Goal: Task Accomplishment & Management: Complete application form

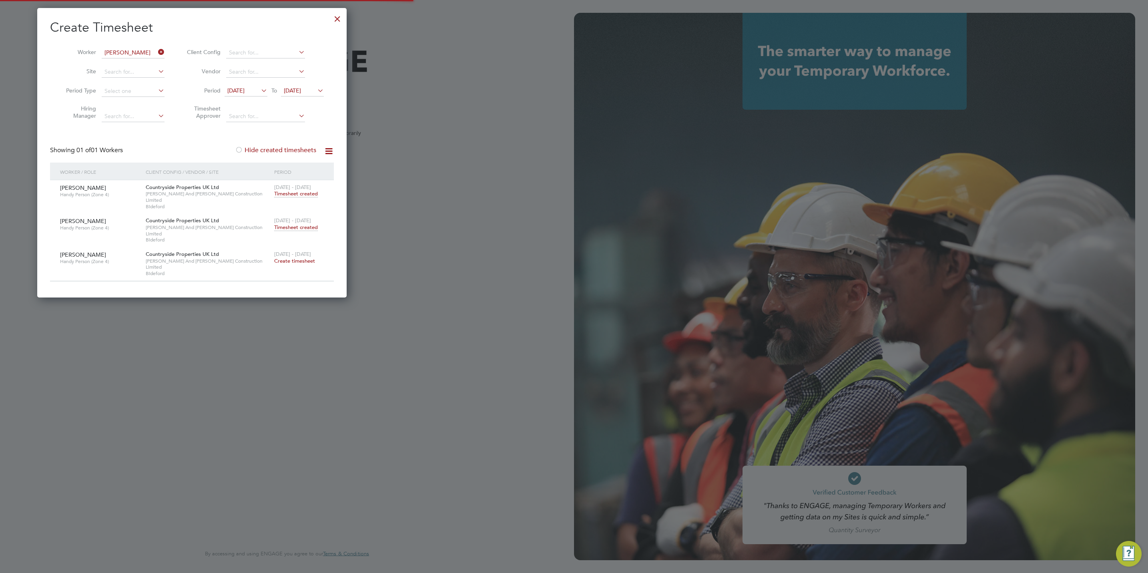
type input "j.mott@oandb.co.uk"
click at [343, 18] on div at bounding box center [337, 17] width 14 height 14
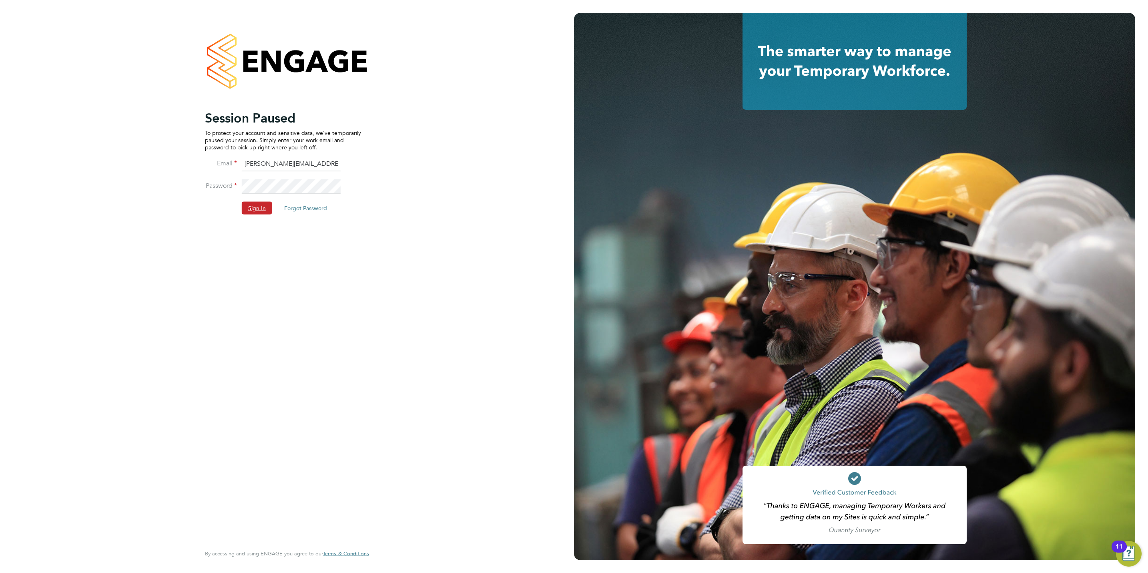
click at [250, 204] on button "Sign In" at bounding box center [257, 208] width 30 height 13
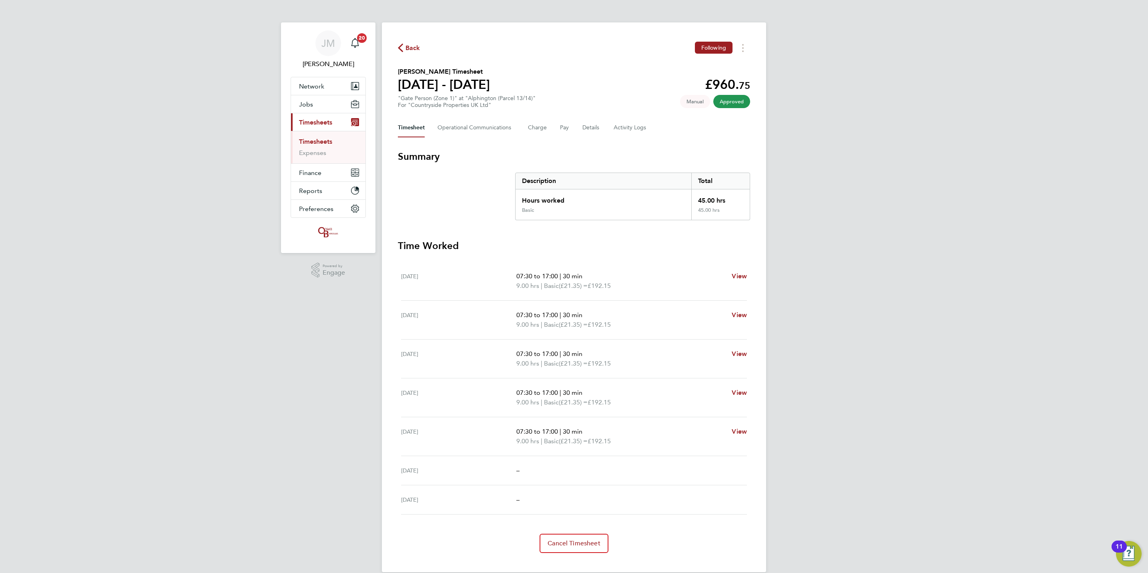
drag, startPoint x: 334, startPoint y: 365, endPoint x: 332, endPoint y: 361, distance: 4.7
click at [333, 363] on div "JM Jack Mott Notifications 20 Applications: Network Team Members Businesses Sit…" at bounding box center [574, 292] width 1148 height 585
click at [411, 51] on span "Back" at bounding box center [412, 48] width 15 height 10
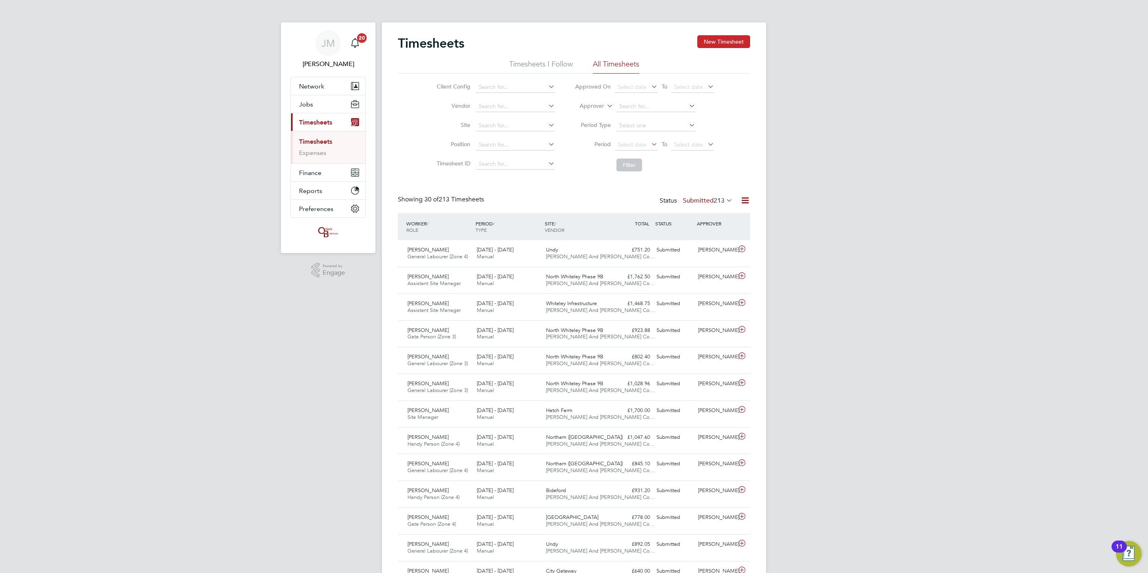
click at [709, 42] on button "New Timesheet" at bounding box center [723, 41] width 53 height 13
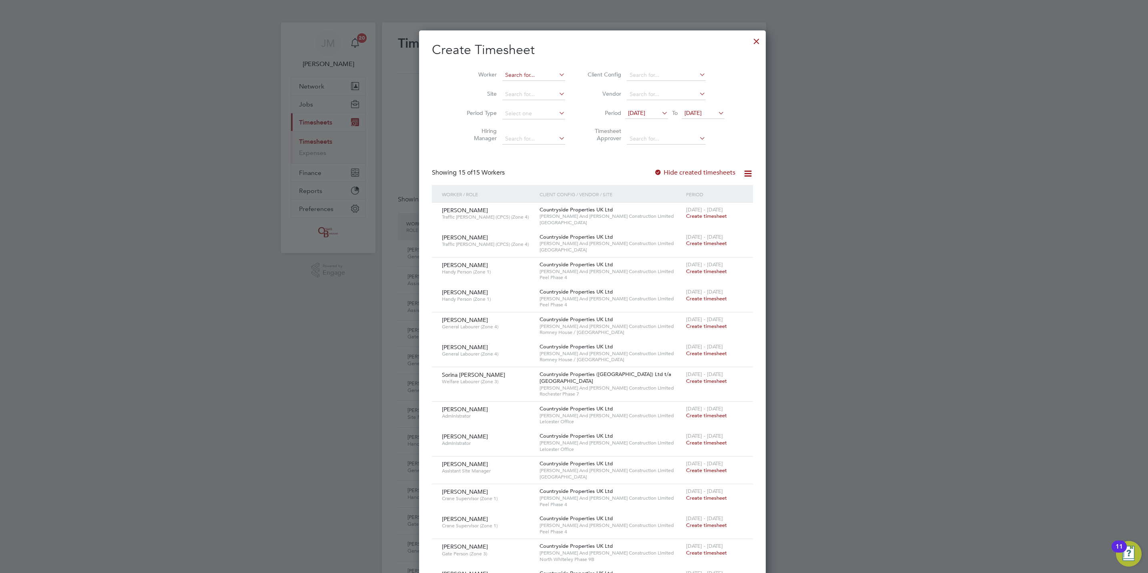
click at [502, 78] on input at bounding box center [533, 75] width 63 height 11
click at [486, 82] on li "Sam Jermy" at bounding box center [533, 86] width 101 height 11
type input "Sam Jermy"
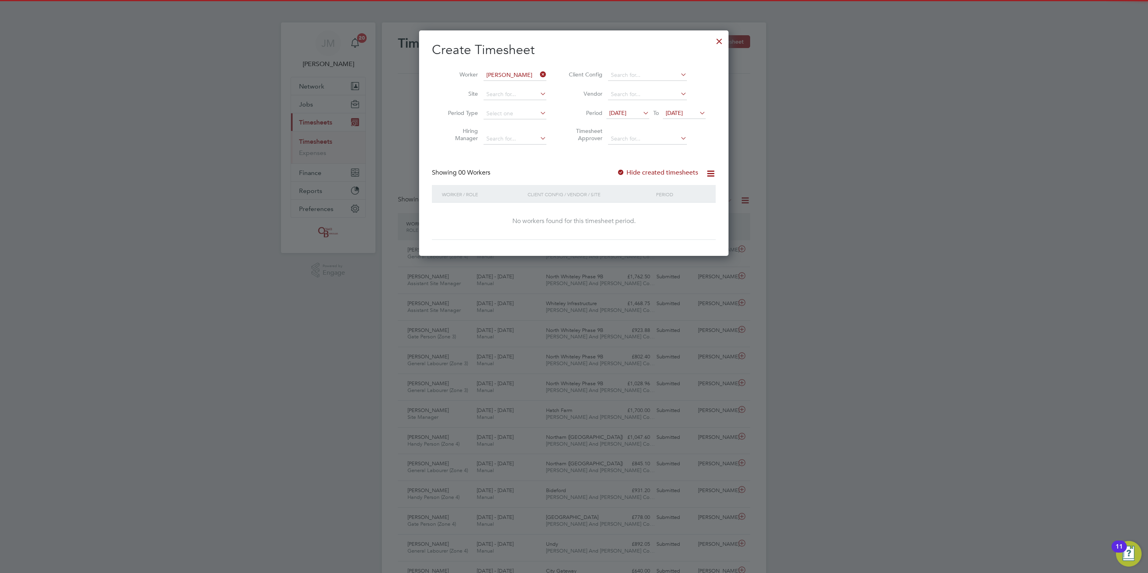
click at [628, 167] on div "Create Timesheet Worker Sam Jermy Site Period Type Hiring Manager Client Config…" at bounding box center [574, 141] width 284 height 198
click at [634, 171] on label "Hide created timesheets" at bounding box center [657, 173] width 81 height 8
click at [680, 112] on span "24 Sep 2025" at bounding box center [674, 112] width 17 height 7
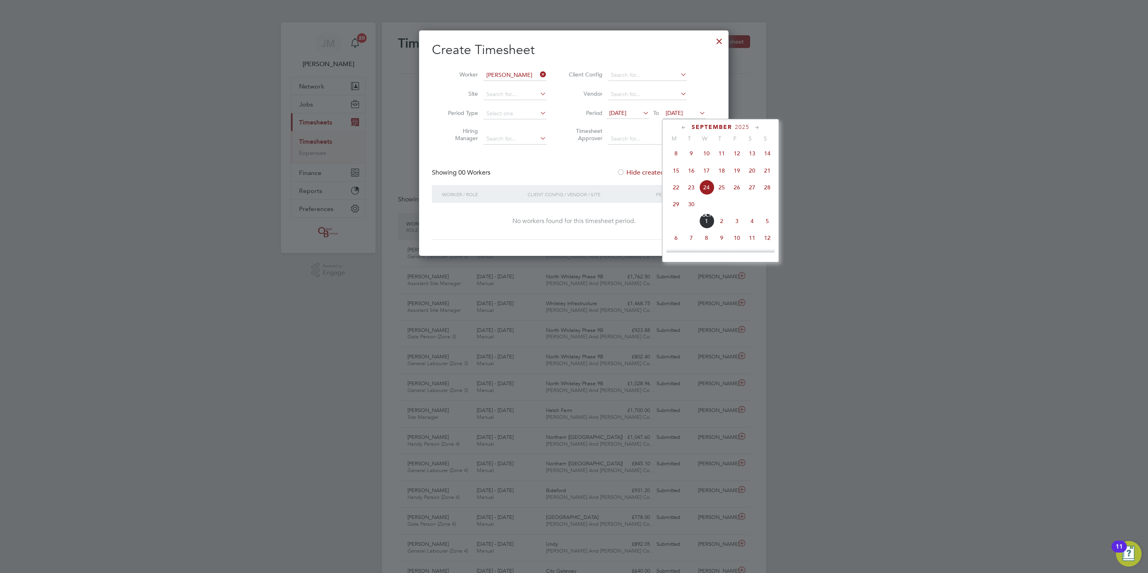
click at [748, 193] on span "27" at bounding box center [752, 187] width 15 height 15
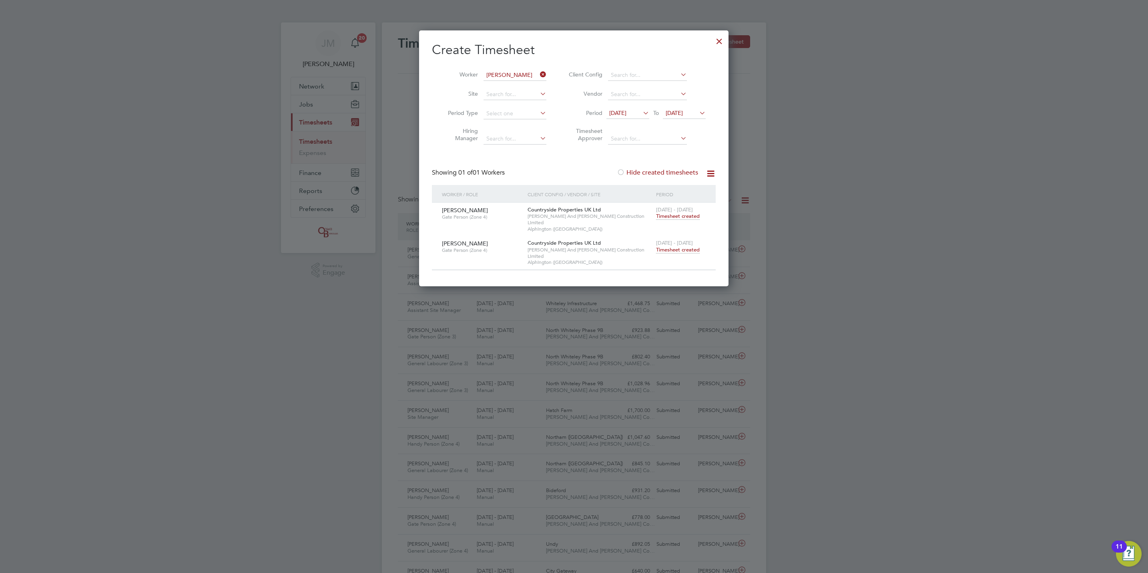
click at [669, 246] on span "Timesheet created" at bounding box center [678, 249] width 44 height 7
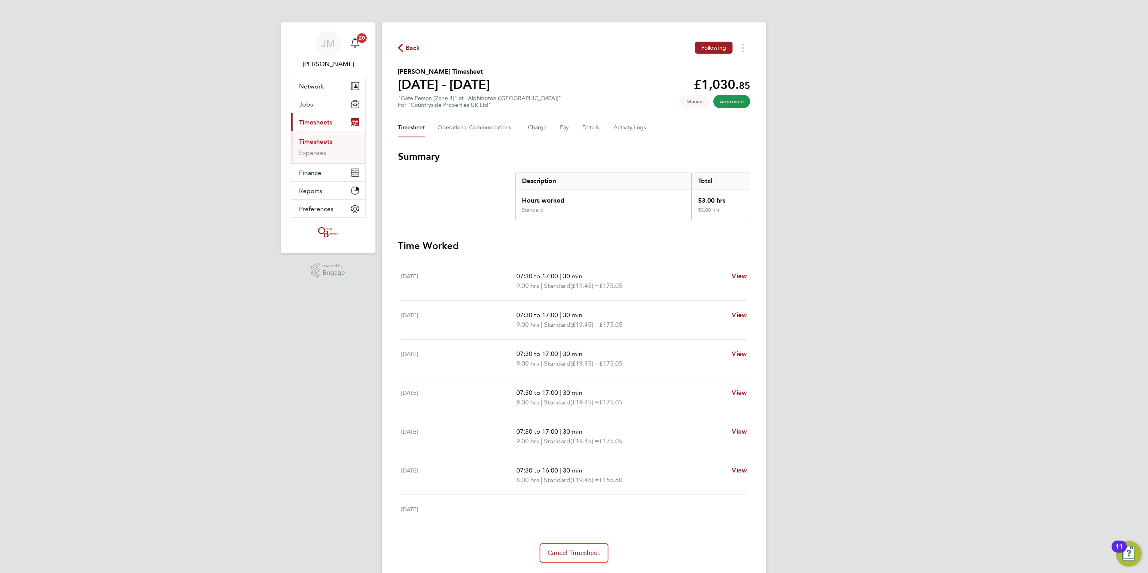
drag, startPoint x: 407, startPoint y: 47, endPoint x: 493, endPoint y: 64, distance: 86.8
click at [408, 47] on span "Back" at bounding box center [412, 48] width 15 height 10
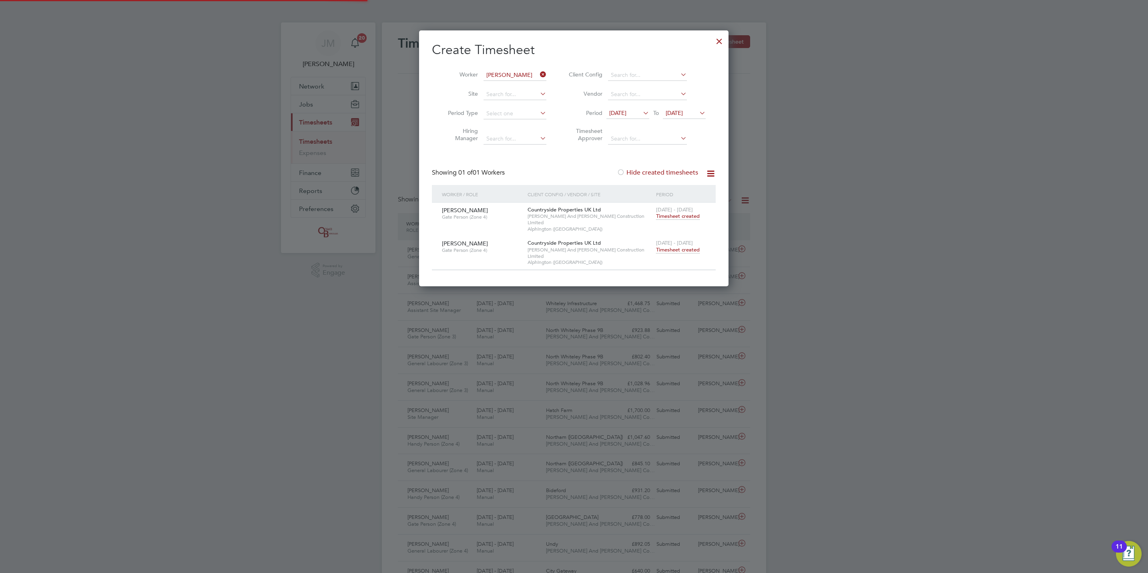
scroll to position [20, 70]
click at [508, 70] on input at bounding box center [515, 75] width 63 height 11
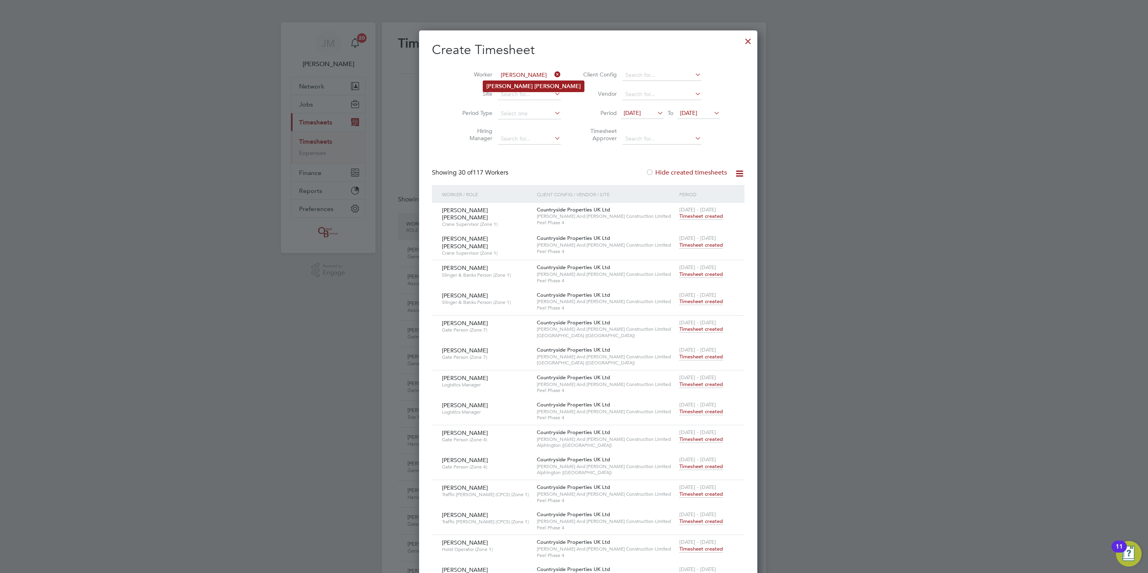
click at [534, 83] on b "Beattie" at bounding box center [557, 86] width 46 height 7
type input "Damien Beattie"
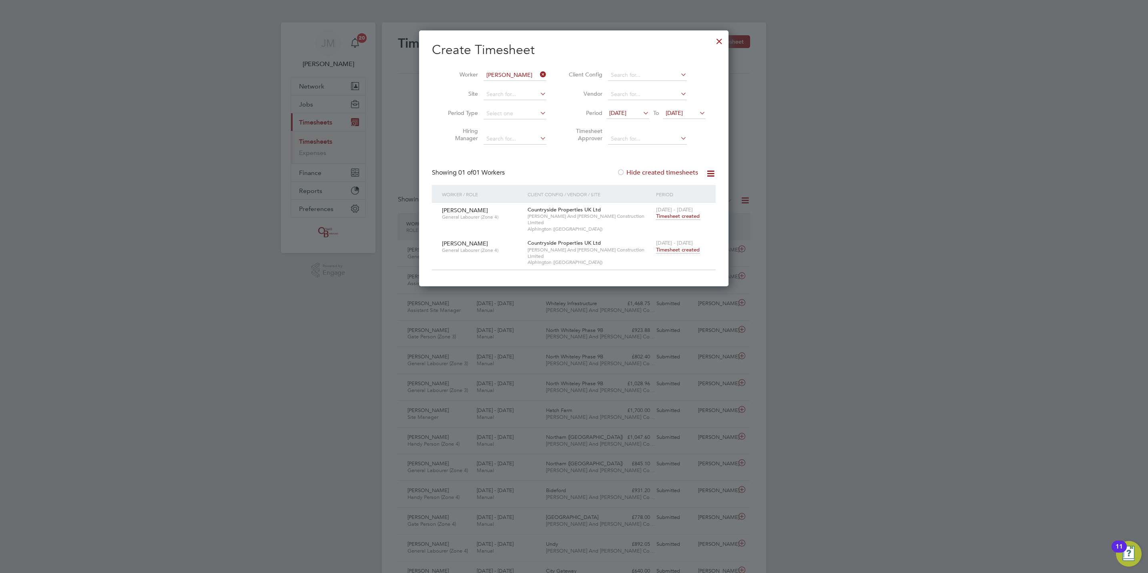
click at [675, 246] on span "Timesheet created" at bounding box center [678, 249] width 44 height 7
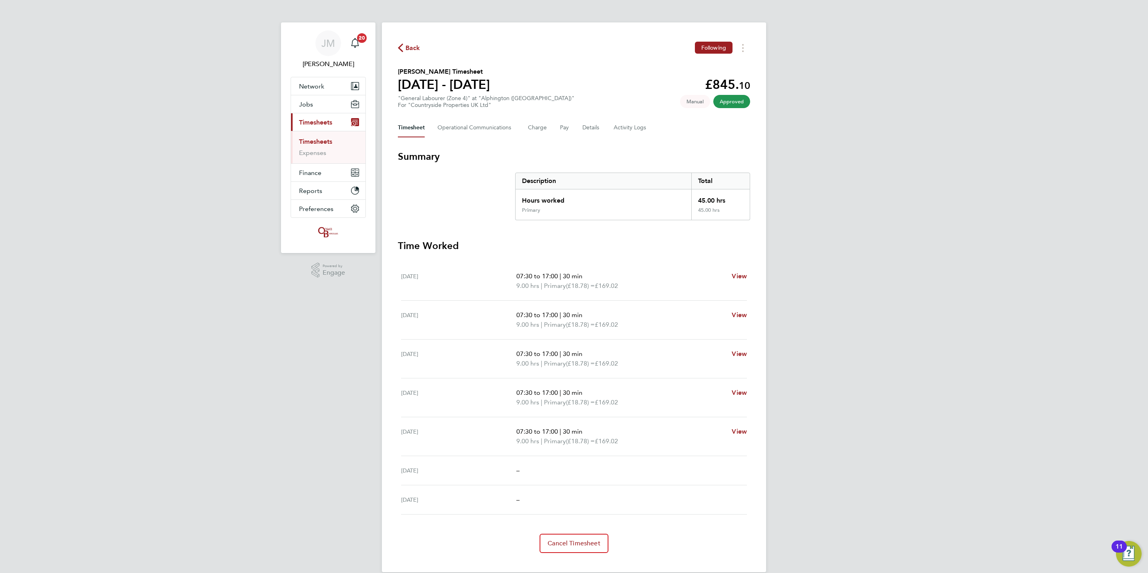
click at [317, 147] on li "Timesheets" at bounding box center [329, 143] width 60 height 11
click at [316, 145] on link "Timesheets" at bounding box center [315, 142] width 33 height 8
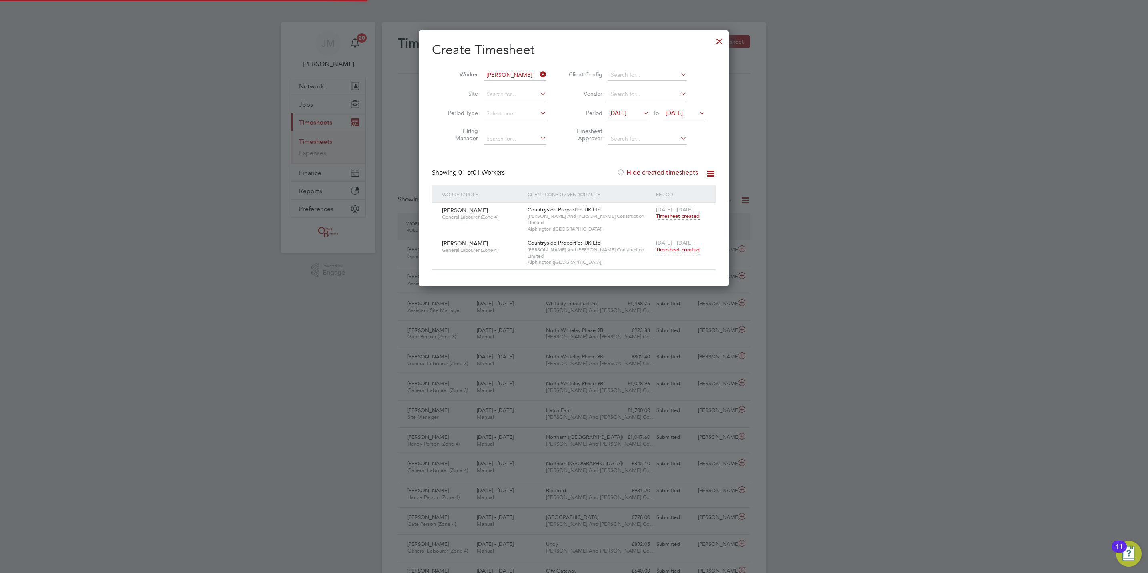
scroll to position [20, 70]
click at [537, 71] on input at bounding box center [515, 75] width 63 height 11
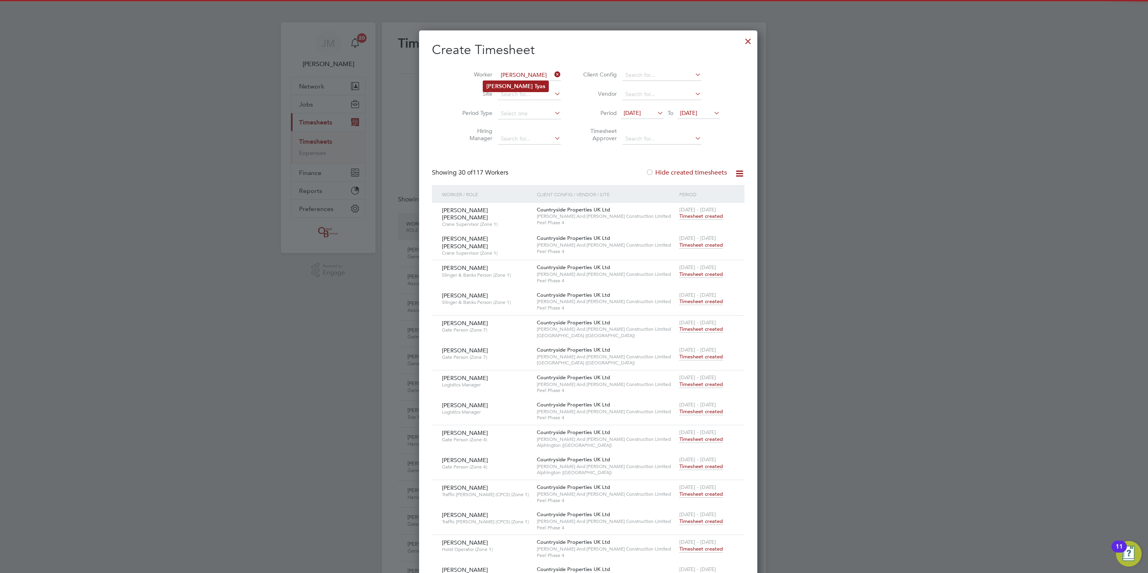
click at [534, 84] on b "Tyas" at bounding box center [539, 86] width 11 height 7
type input "Stephen Tyas"
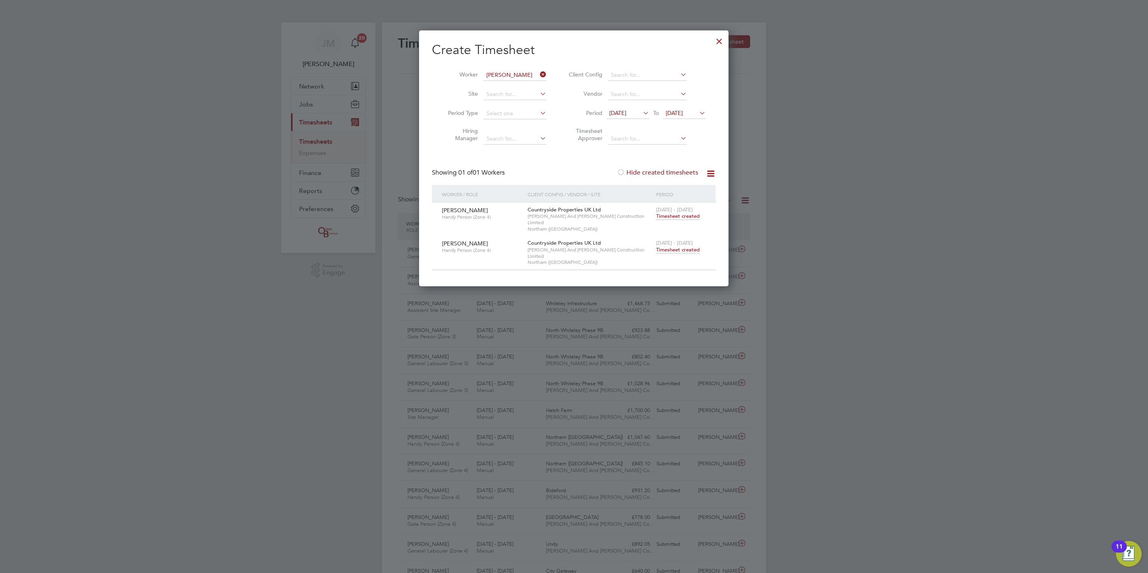
click at [677, 246] on span "Timesheet created" at bounding box center [678, 249] width 44 height 7
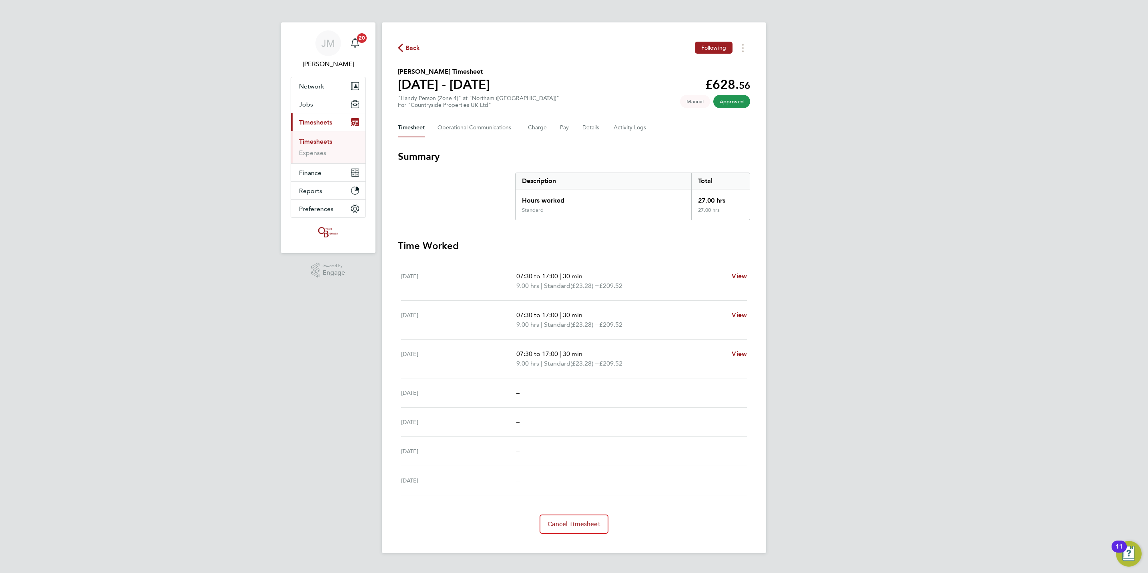
click at [329, 141] on link "Timesheets" at bounding box center [315, 142] width 33 height 8
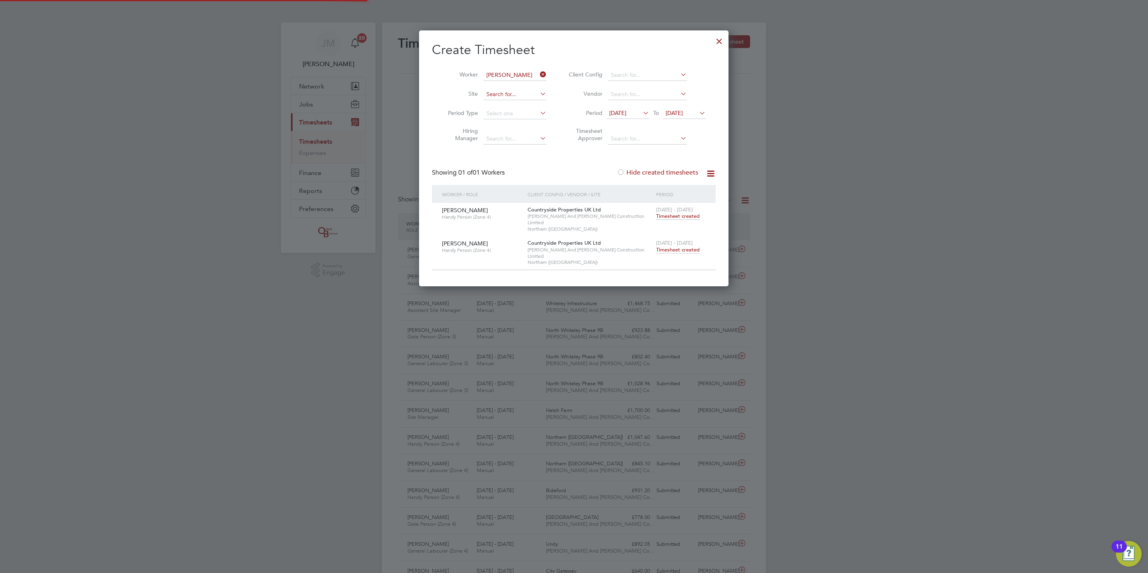
scroll to position [20, 70]
click at [538, 75] on icon at bounding box center [538, 74] width 0 height 11
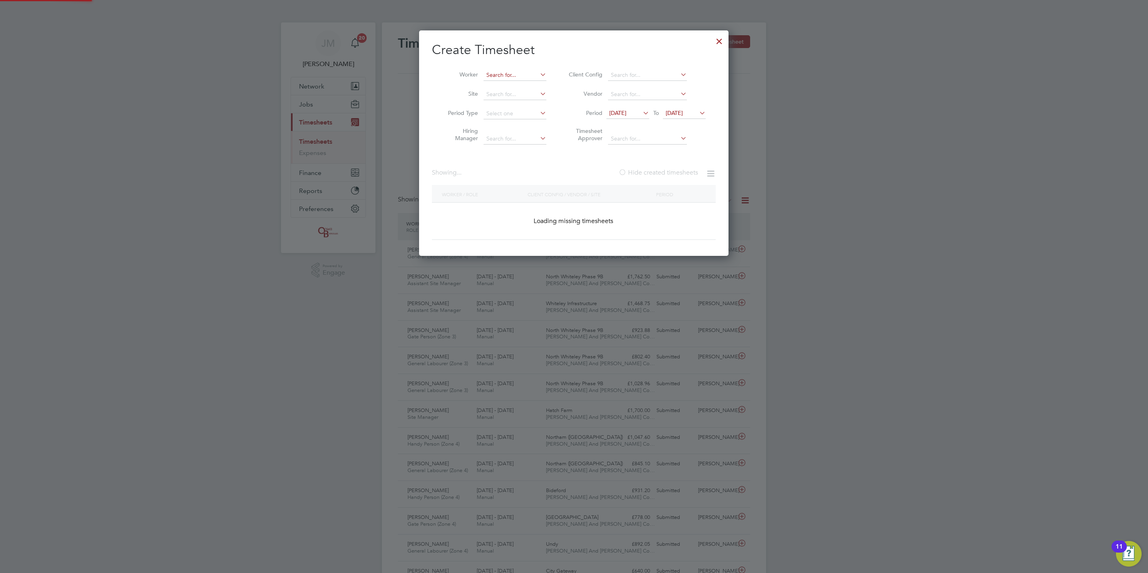
click at [488, 76] on input at bounding box center [515, 75] width 63 height 11
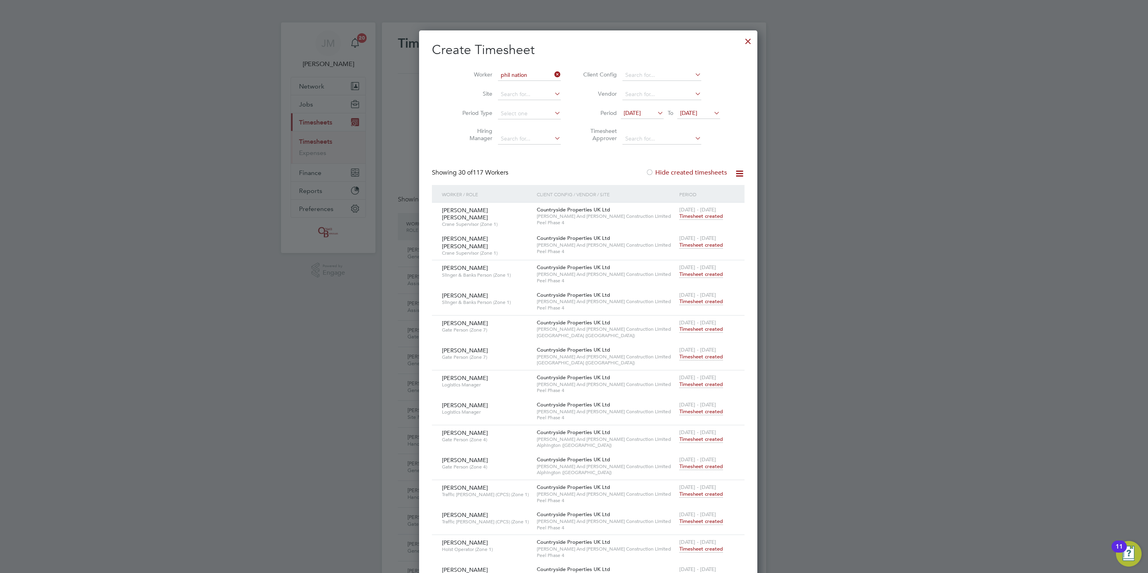
click at [515, 87] on b "Nation" at bounding box center [507, 86] width 18 height 7
type input "Phil Nation"
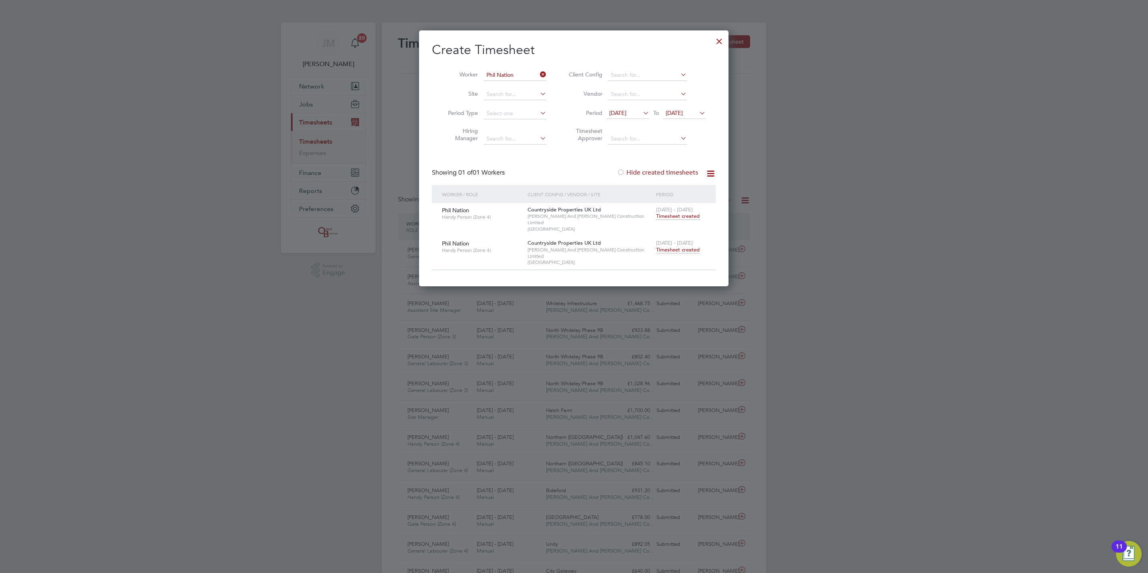
click at [685, 246] on span "Timesheet created" at bounding box center [678, 249] width 44 height 7
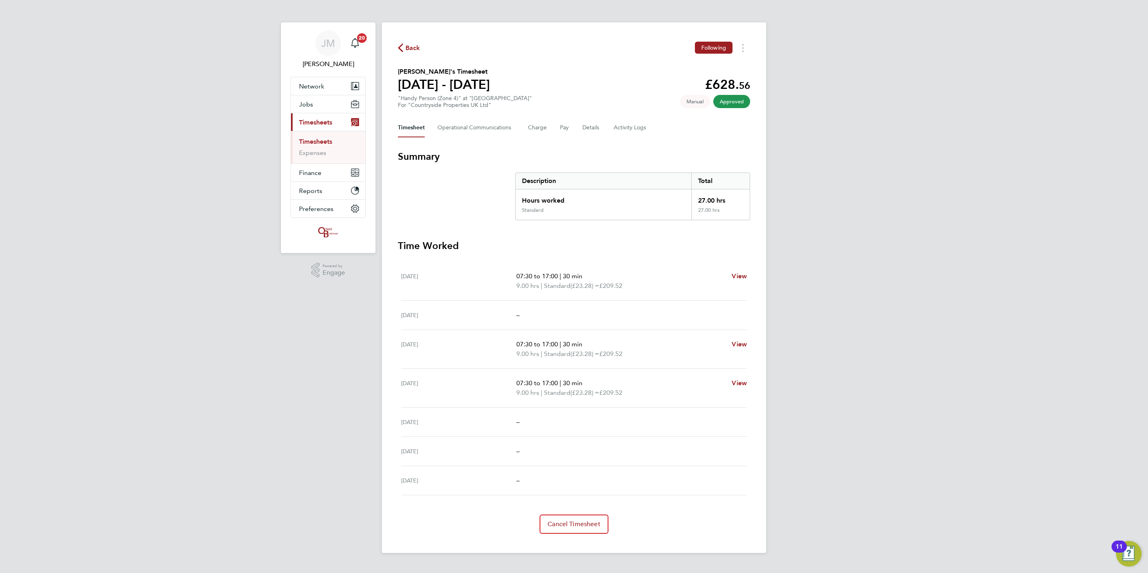
click at [306, 140] on link "Timesheets" at bounding box center [315, 142] width 33 height 8
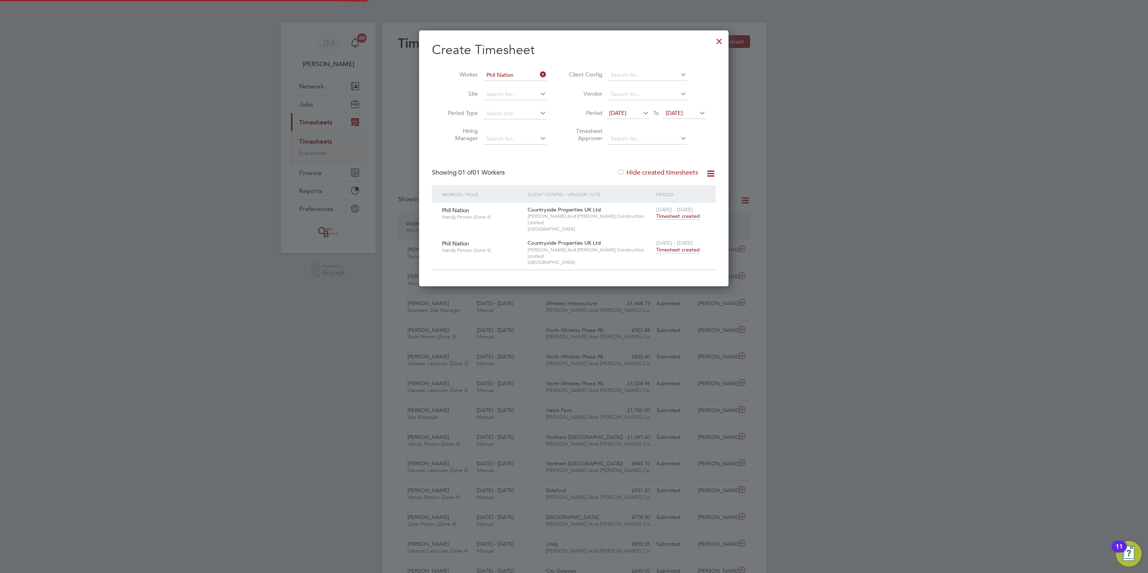
scroll to position [20, 70]
click at [538, 78] on icon at bounding box center [538, 74] width 0 height 11
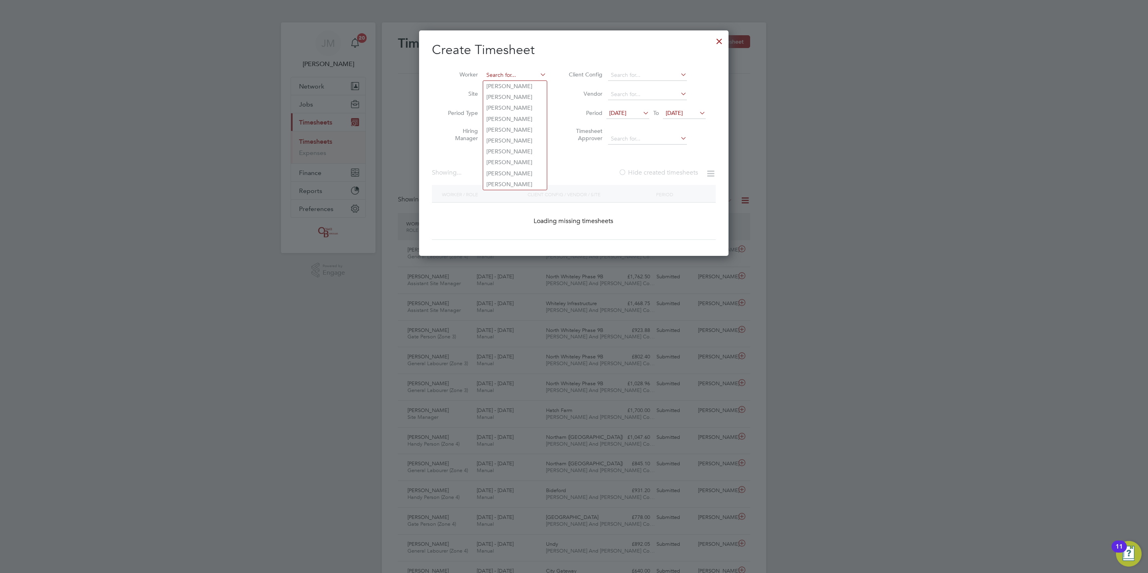
click at [522, 74] on input at bounding box center [515, 75] width 63 height 11
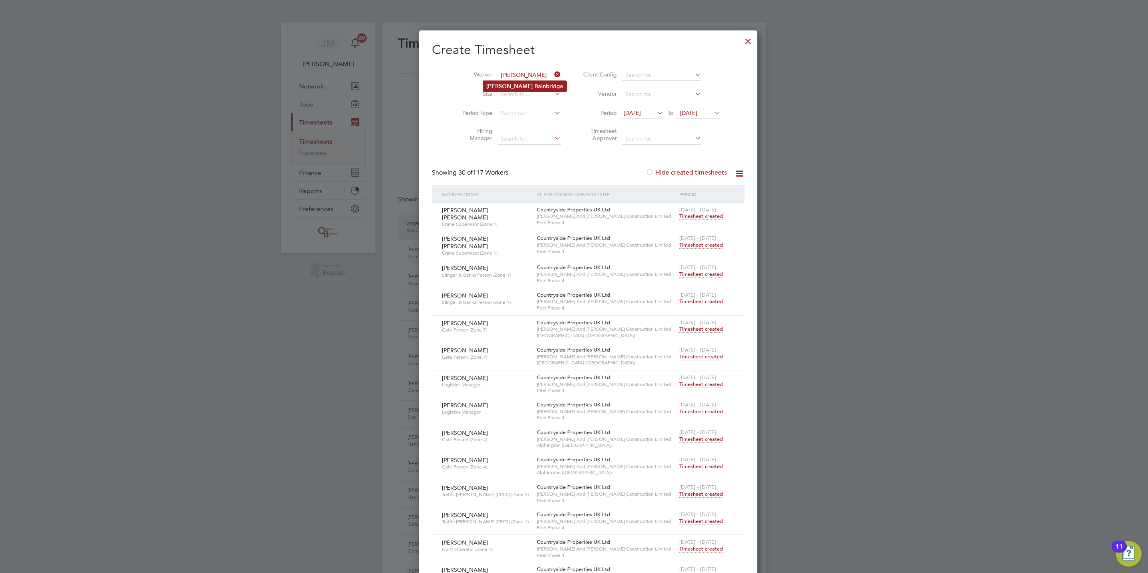
click at [534, 85] on b "Bainb" at bounding box center [541, 86] width 15 height 7
type input "Richard Bainbridge"
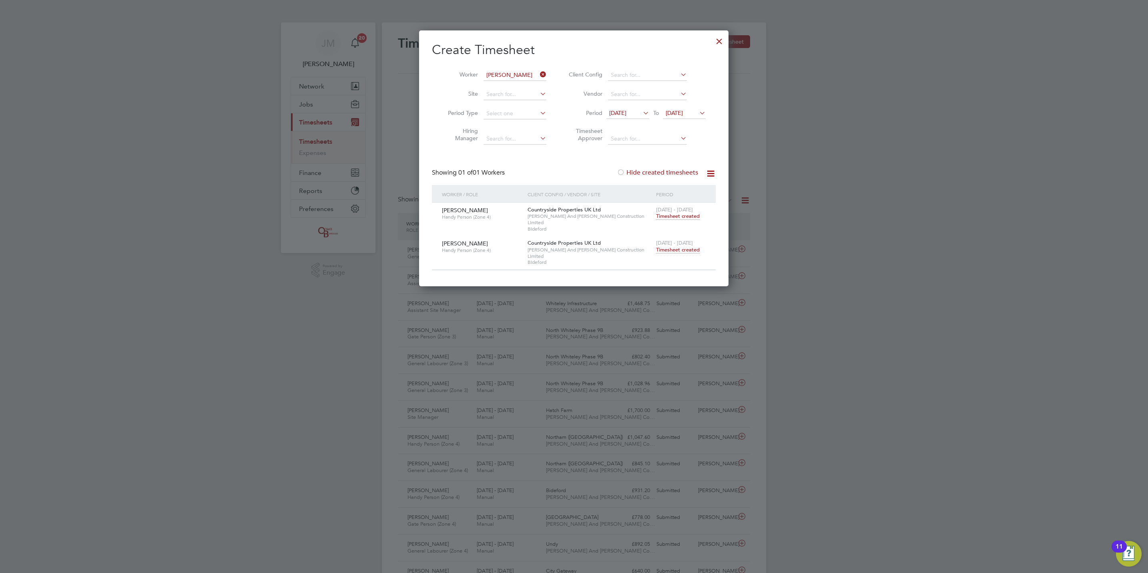
click at [690, 239] on span "22 - 28 Sep 2025" at bounding box center [674, 242] width 37 height 7
click at [692, 246] on span "Timesheet created" at bounding box center [678, 249] width 44 height 7
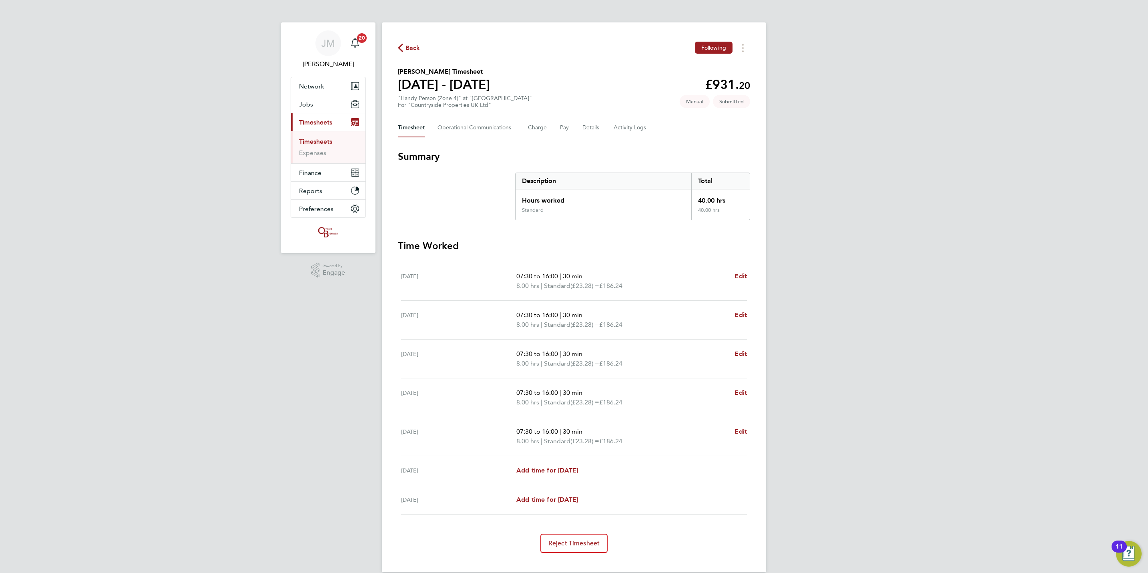
click at [322, 145] on link "Timesheets" at bounding box center [315, 142] width 33 height 8
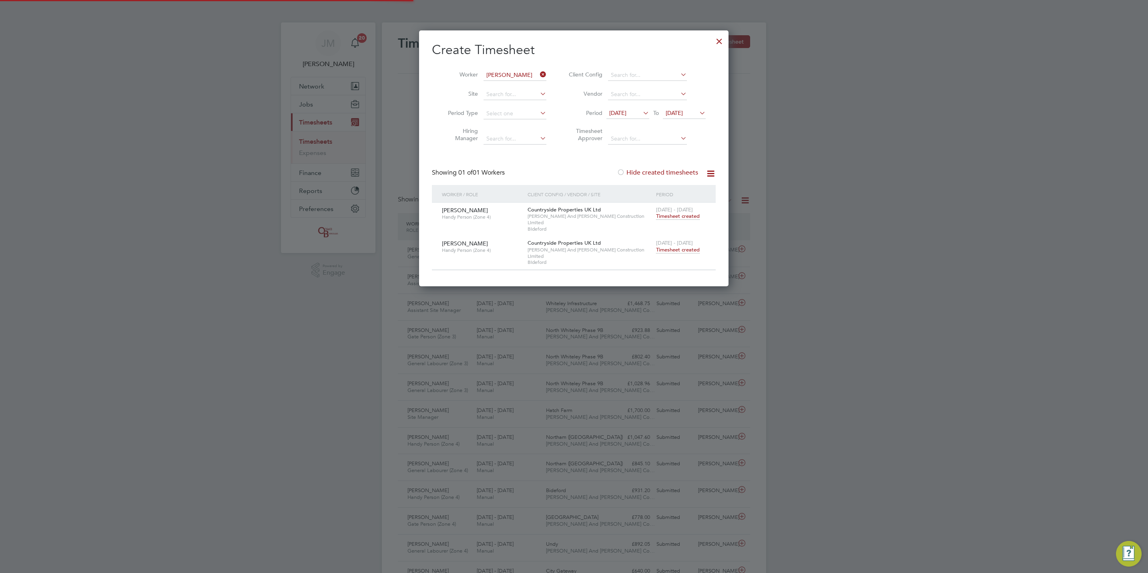
scroll to position [20, 70]
click at [524, 68] on li "Worker Richard Bainbridge" at bounding box center [494, 75] width 124 height 19
click at [525, 73] on input at bounding box center [515, 75] width 63 height 11
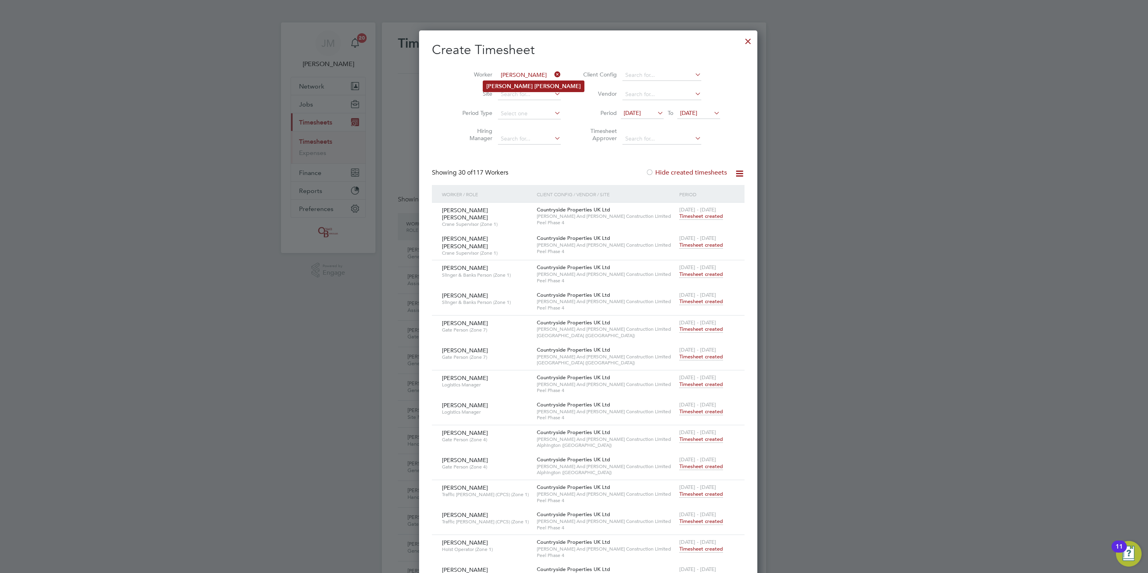
click at [534, 83] on b "Archer" at bounding box center [557, 86] width 46 height 7
type input "Simon Archer"
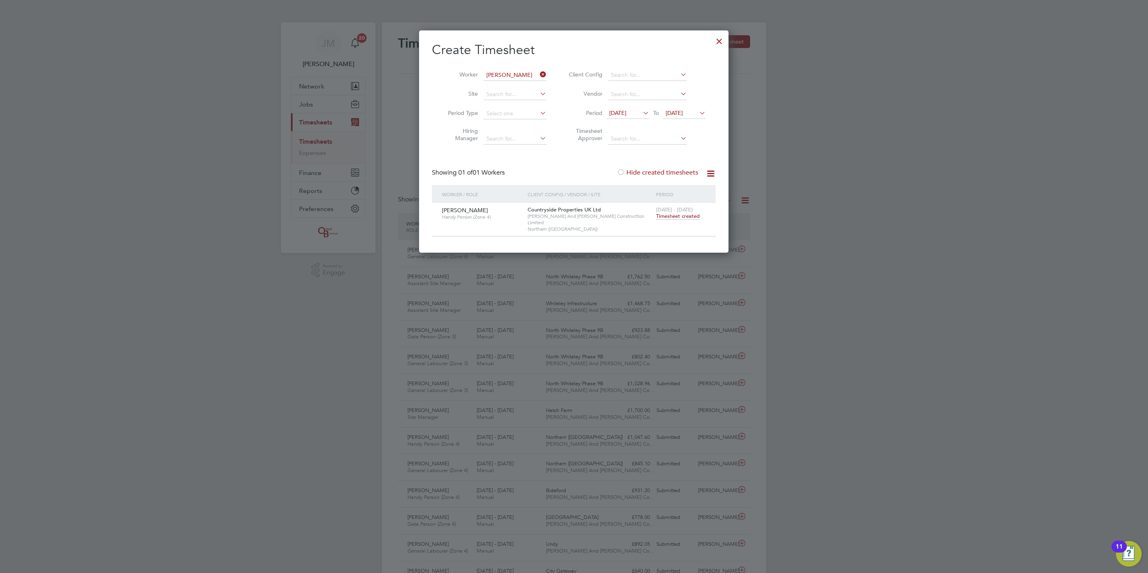
click at [674, 214] on span "Timesheet created" at bounding box center [678, 216] width 44 height 7
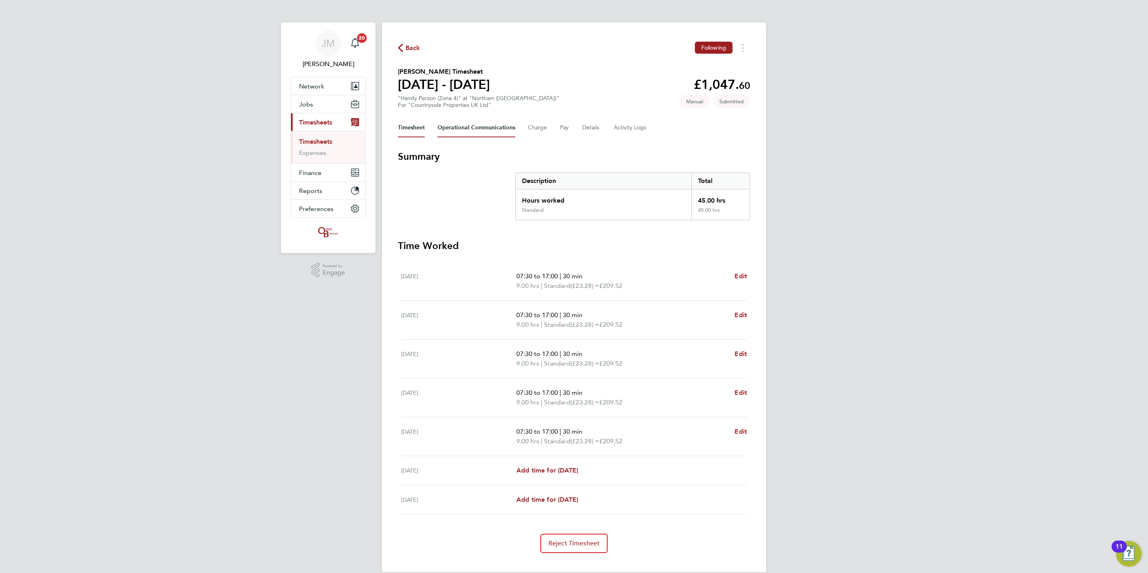
click at [470, 128] on Communications-tab "Operational Communications" at bounding box center [477, 127] width 78 height 19
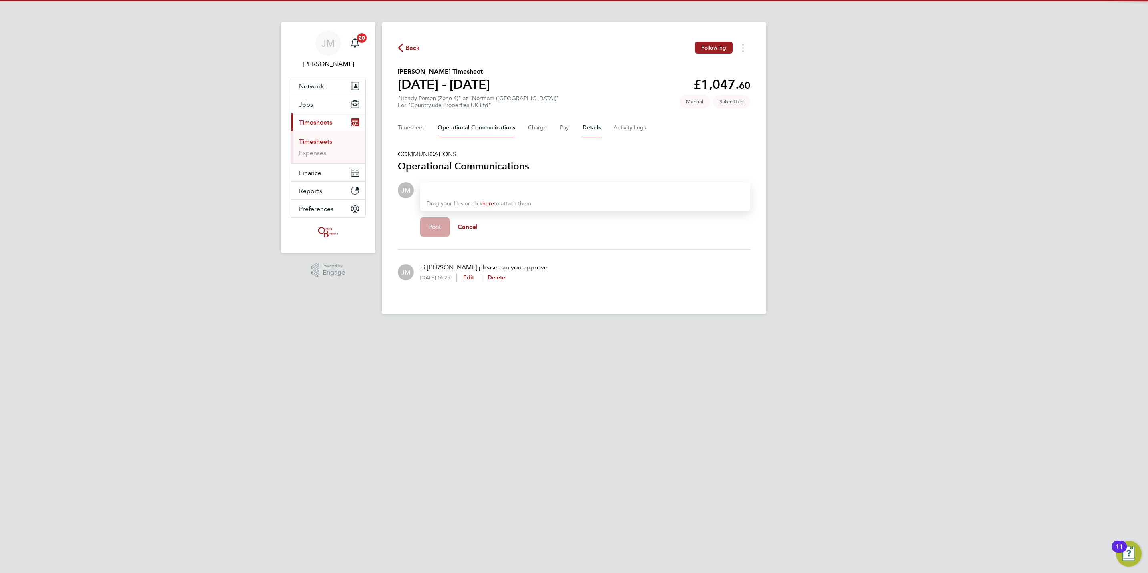
click at [589, 131] on button "Details" at bounding box center [591, 127] width 18 height 19
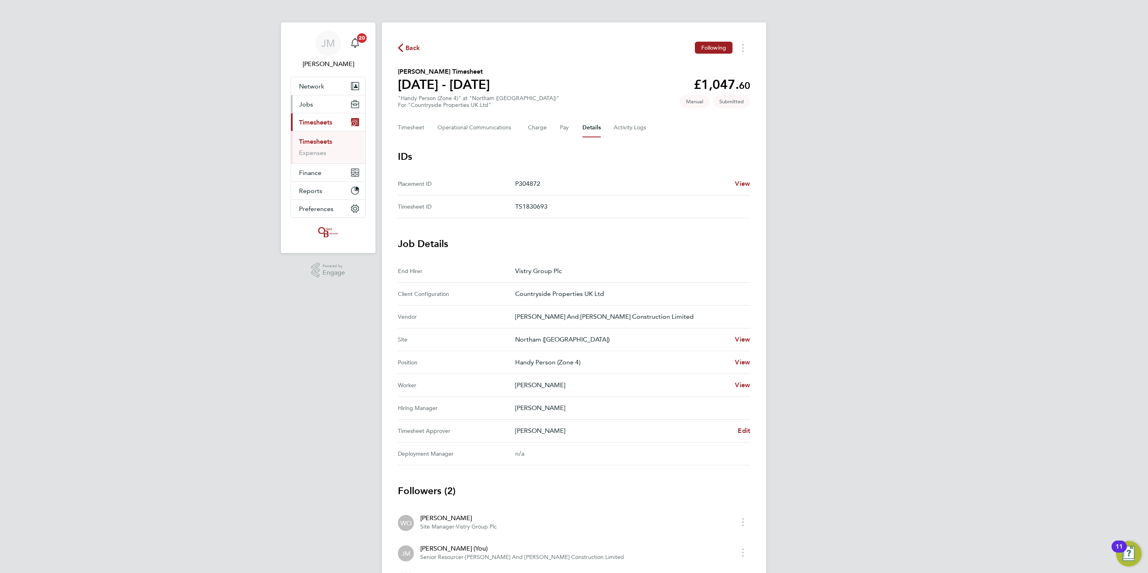
click at [318, 107] on button "Jobs" at bounding box center [328, 104] width 74 height 18
click at [322, 147] on link "Placements" at bounding box center [315, 146] width 33 height 8
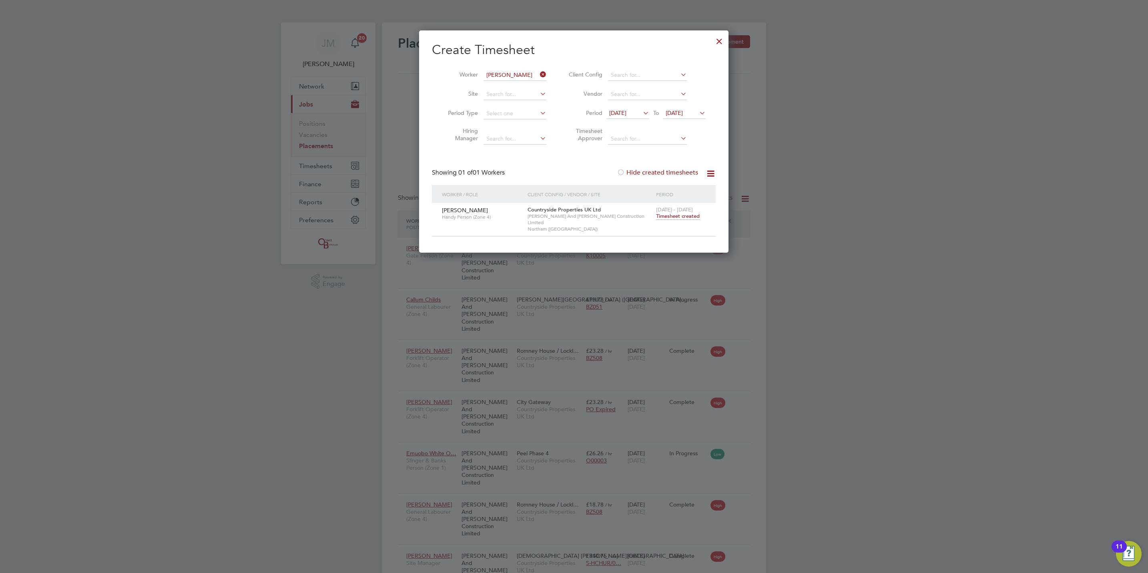
click at [717, 41] on div at bounding box center [719, 39] width 14 height 14
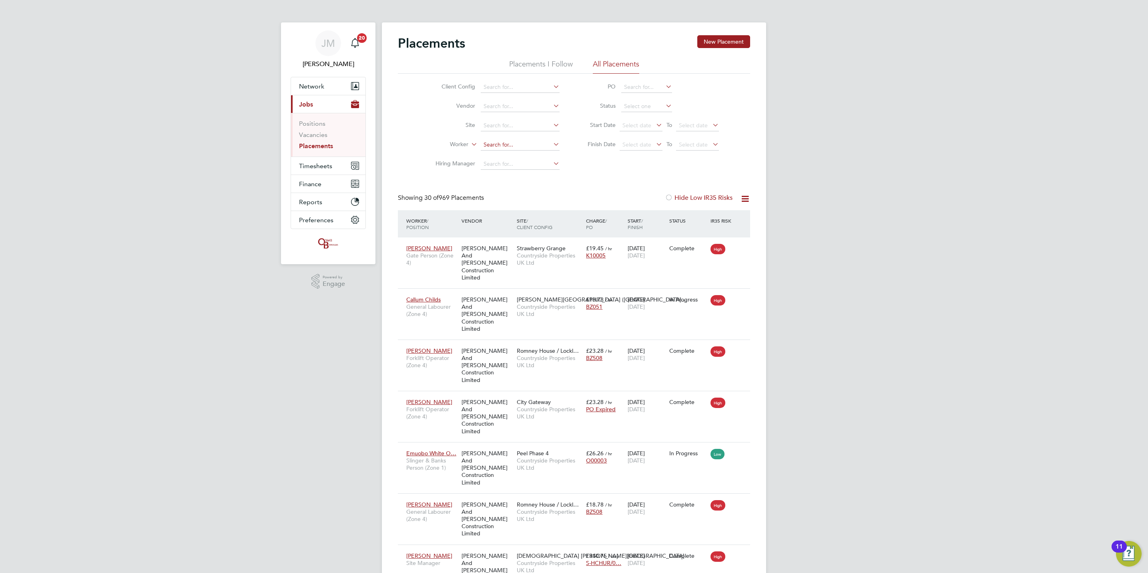
click at [504, 142] on input at bounding box center [520, 144] width 79 height 11
click at [519, 153] on li "Simon Archer" at bounding box center [530, 156] width 101 height 11
type input "Simon Archer"
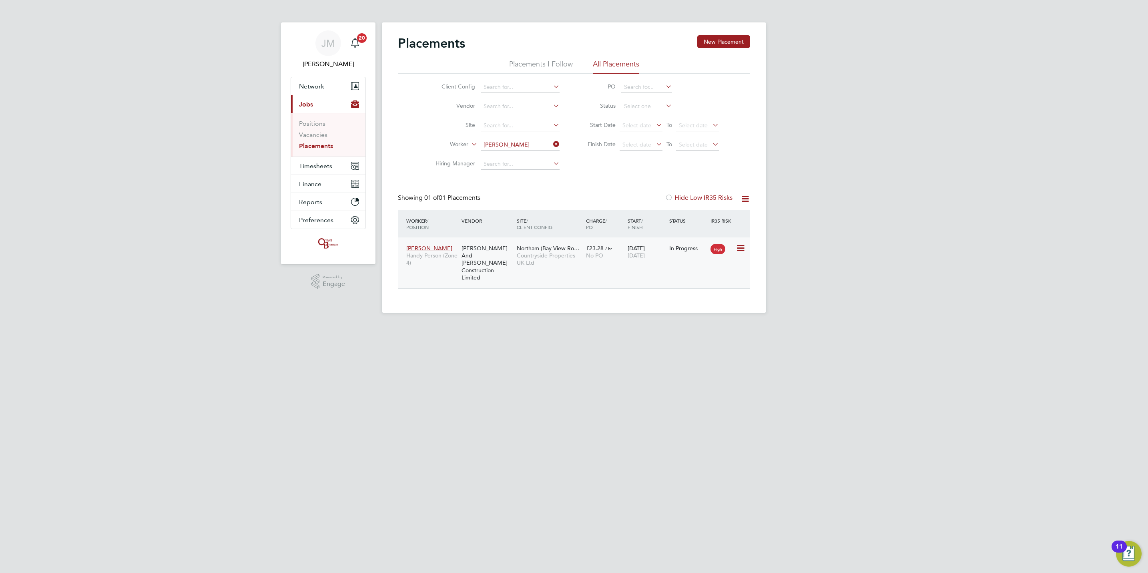
click at [721, 253] on span "High" at bounding box center [717, 249] width 15 height 10
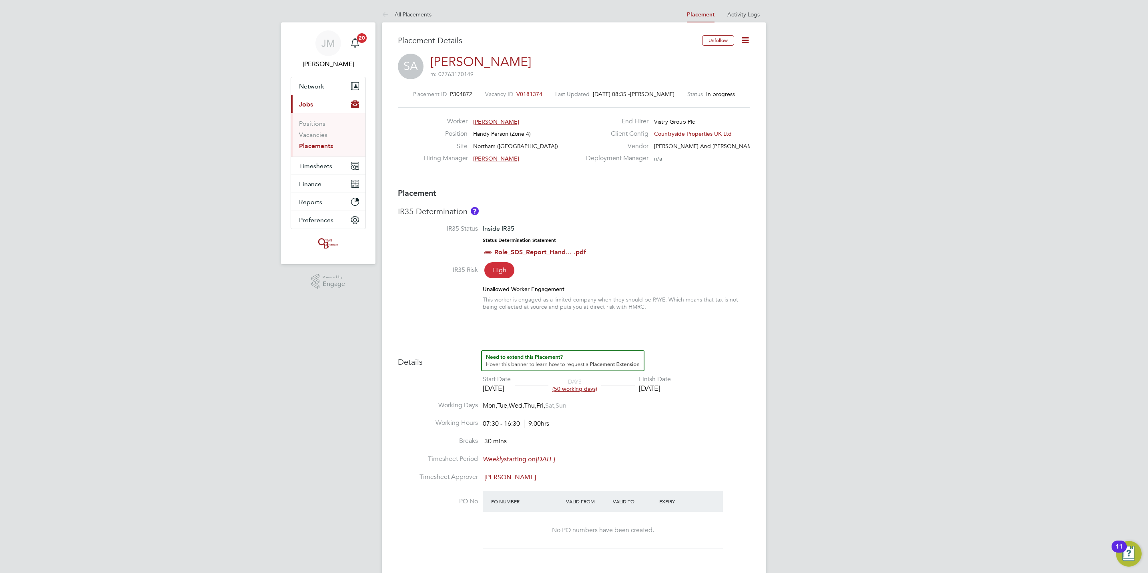
scroll to position [60, 0]
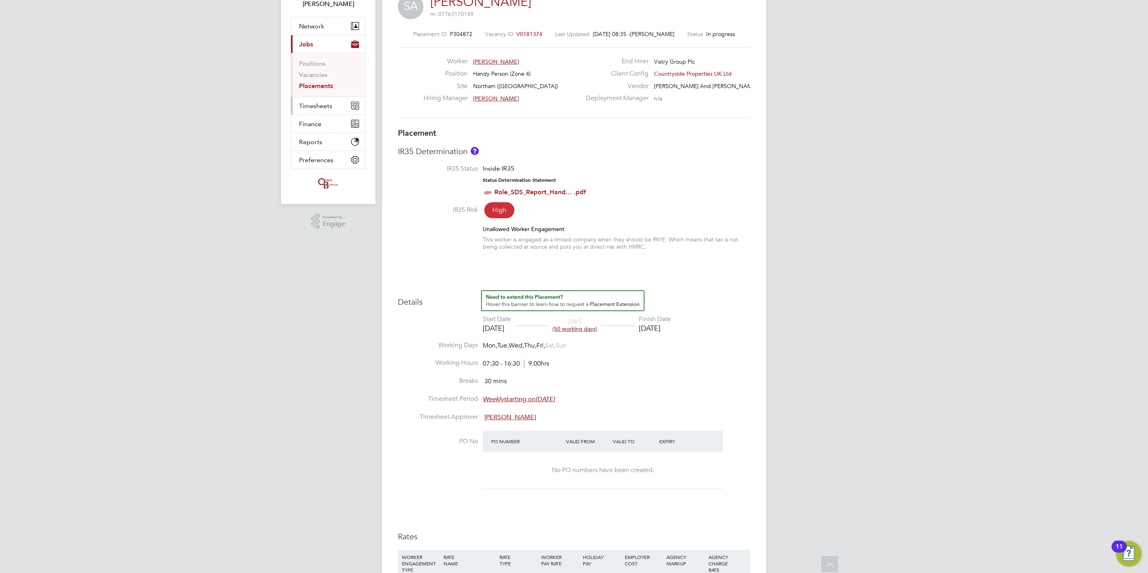
click at [329, 102] on span "Timesheets" at bounding box center [315, 106] width 33 height 8
click at [322, 76] on ul "Timesheets Expenses" at bounding box center [328, 87] width 74 height 32
click at [316, 84] on link "Timesheets" at bounding box center [315, 82] width 33 height 8
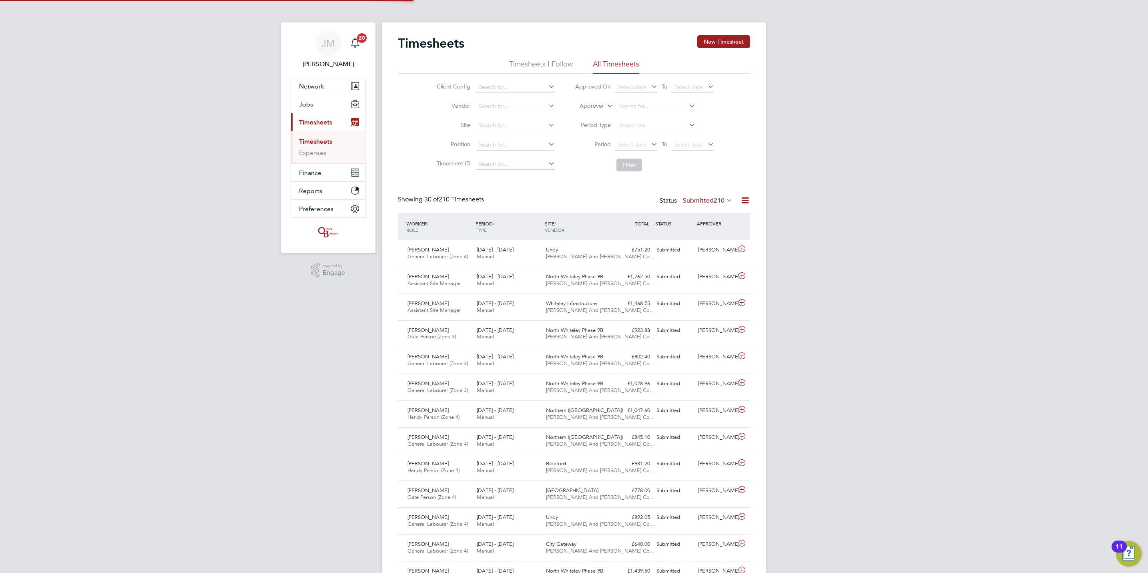
scroll to position [4, 4]
click at [725, 40] on button "New Timesheet" at bounding box center [723, 41] width 53 height 13
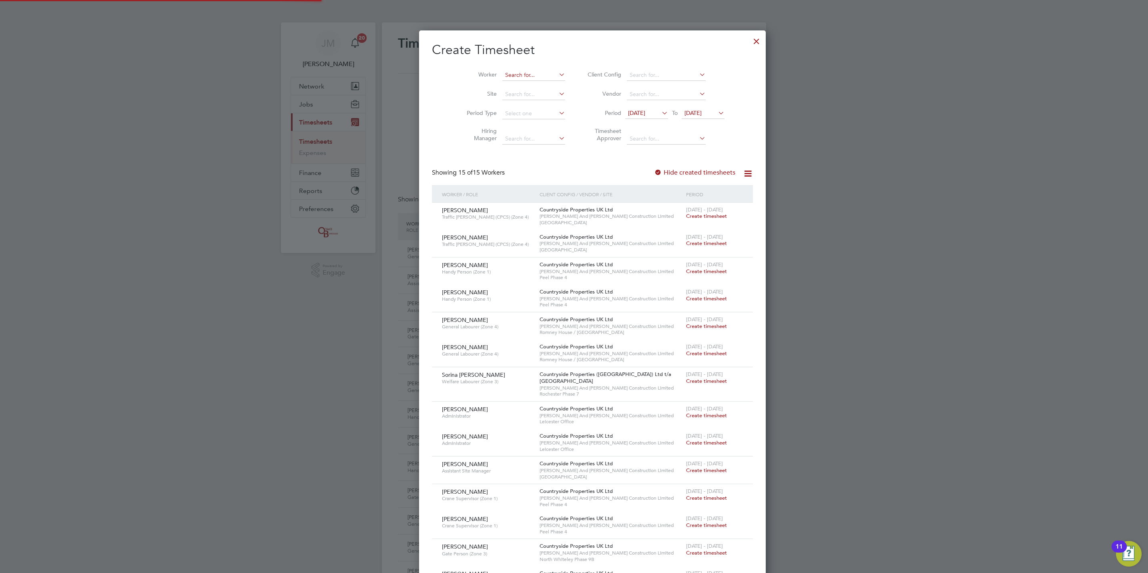
click at [502, 71] on input at bounding box center [533, 75] width 63 height 11
click at [514, 92] on li "Anthony B urke" at bounding box center [535, 97] width 104 height 11
type input "Anthony Burke"
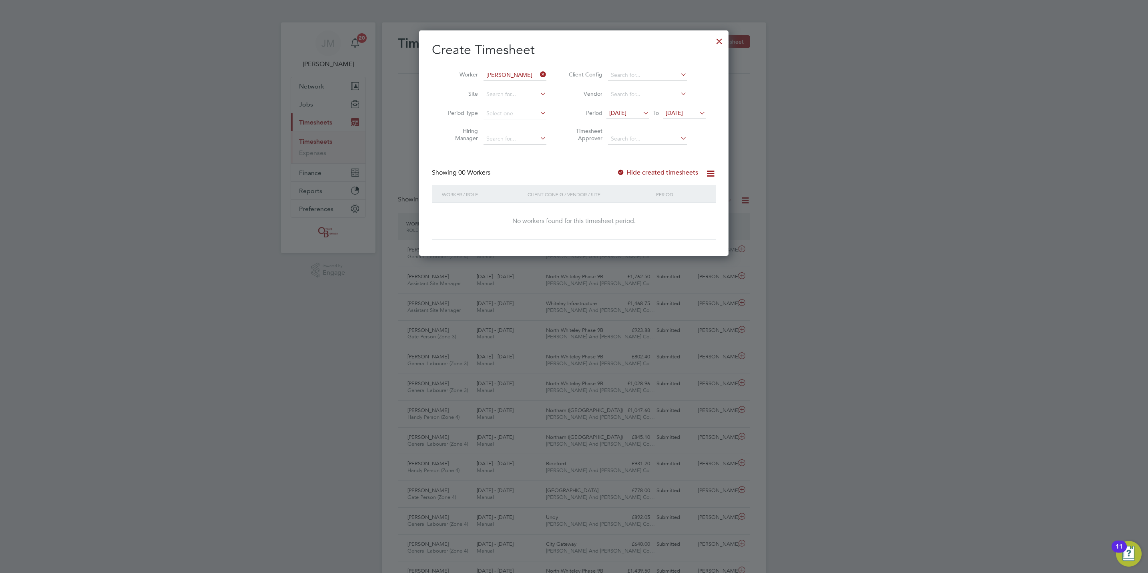
click at [683, 113] on span "24 Sep 2025" at bounding box center [674, 112] width 17 height 7
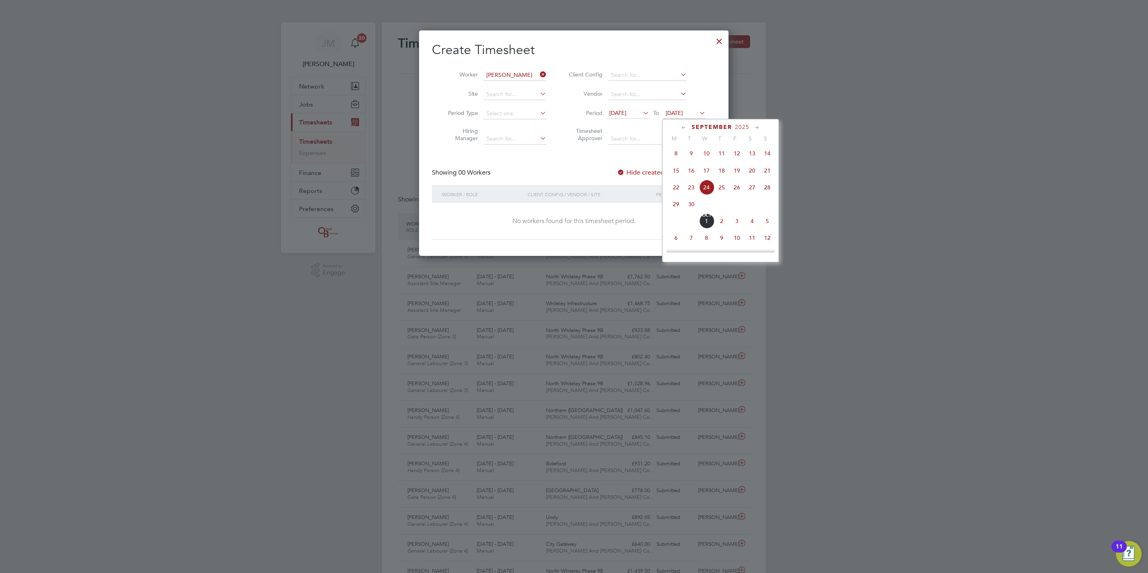
click at [769, 193] on span "28" at bounding box center [767, 187] width 15 height 15
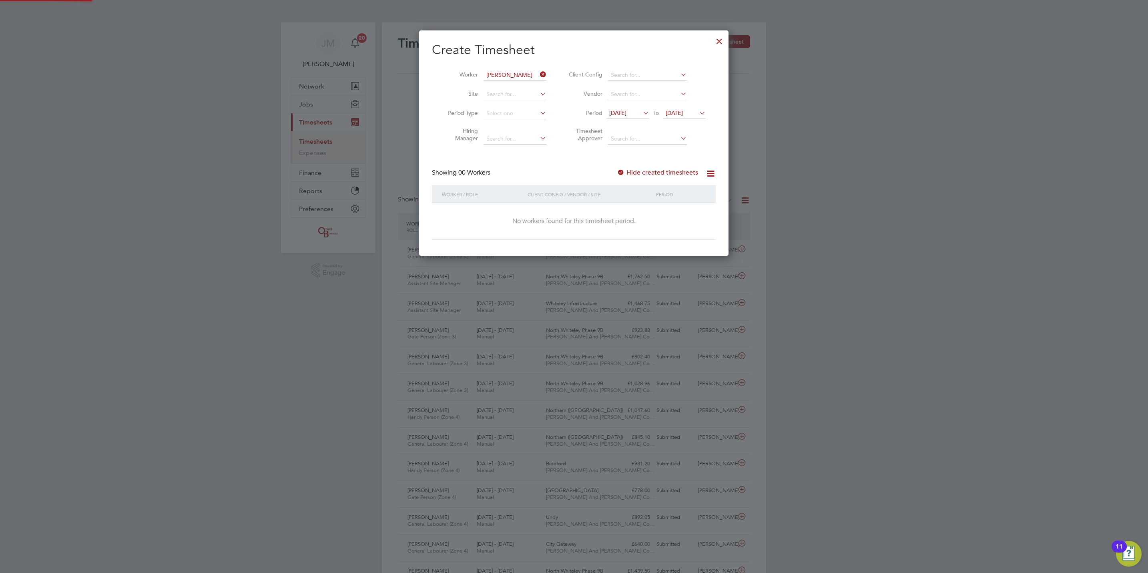
click at [656, 167] on div "Create Timesheet Worker Anthony Burke Site Period Type Hiring Manager Client Co…" at bounding box center [574, 141] width 284 height 198
click at [654, 172] on label "Hide created timesheets" at bounding box center [657, 173] width 81 height 8
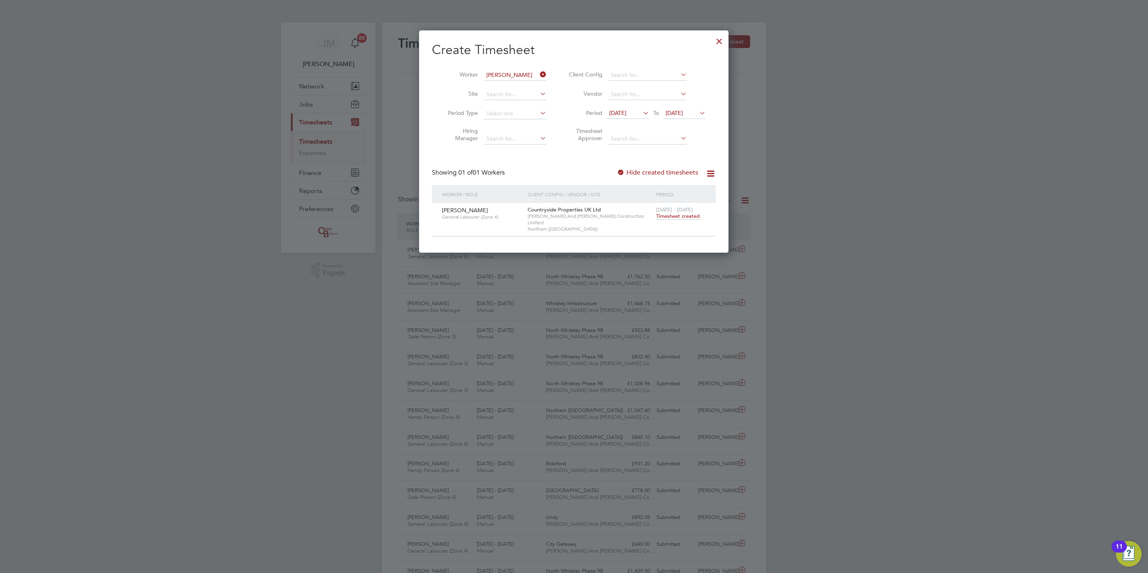
click at [679, 214] on span "Timesheet created" at bounding box center [678, 216] width 44 height 7
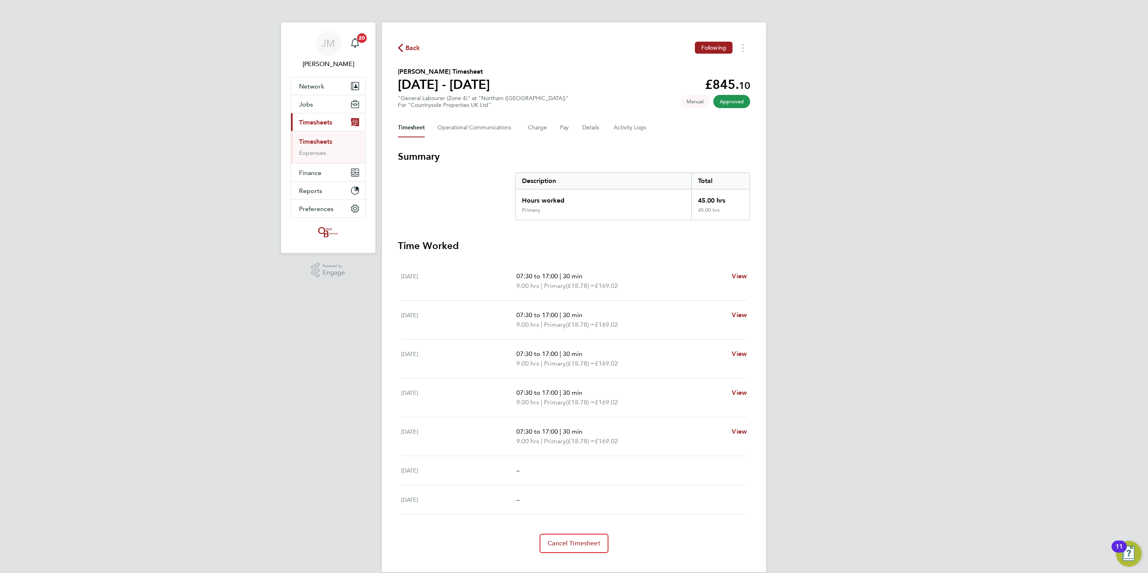
click at [324, 143] on link "Timesheets" at bounding box center [315, 142] width 33 height 8
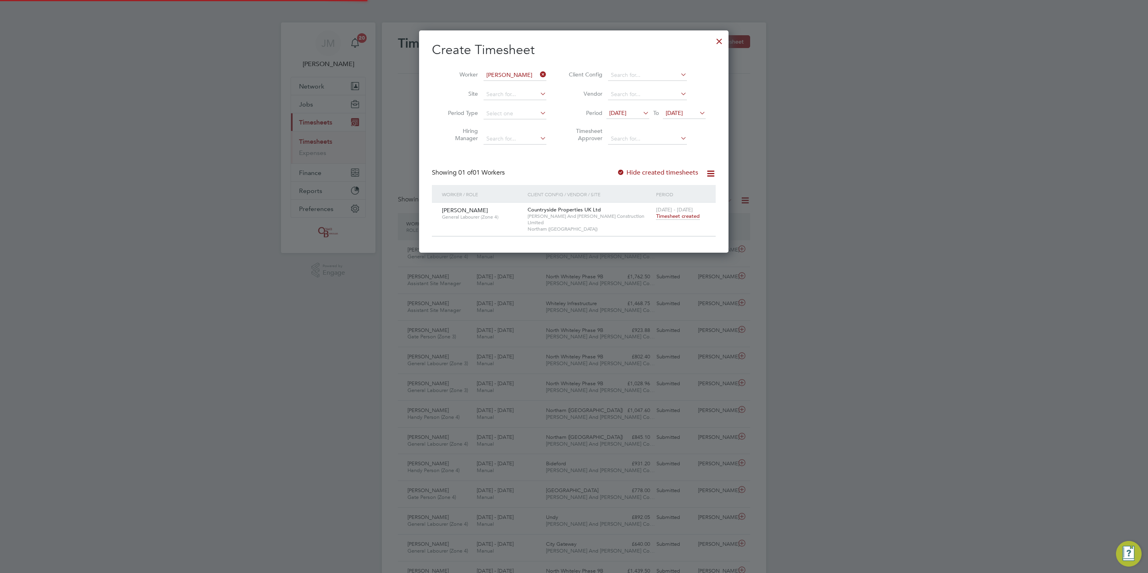
scroll to position [20, 70]
click at [538, 76] on icon at bounding box center [538, 74] width 0 height 11
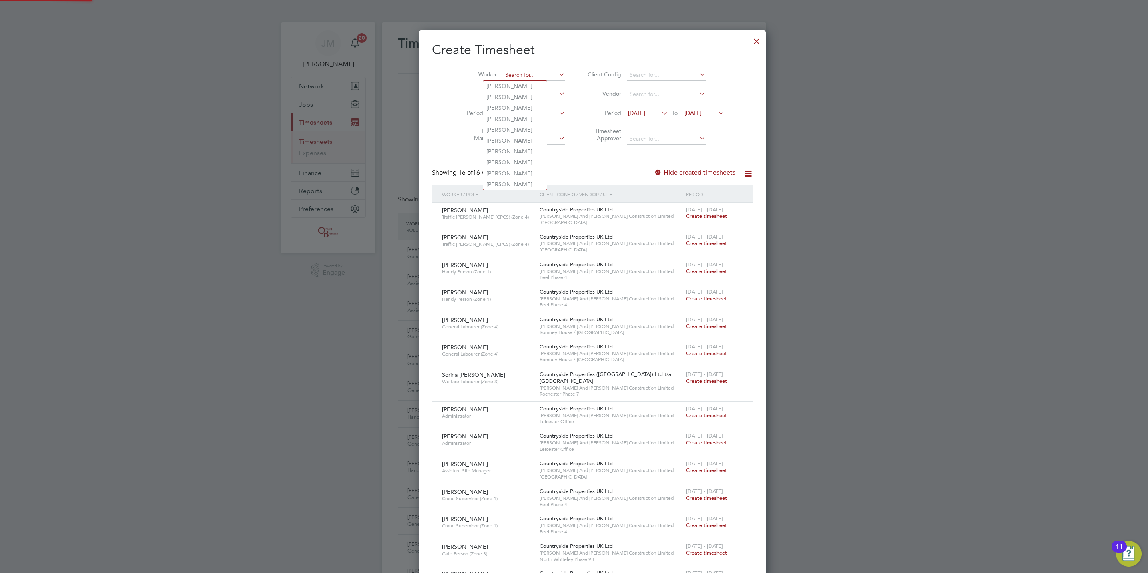
click at [524, 74] on input at bounding box center [533, 75] width 63 height 11
click at [504, 85] on b "Stephen" at bounding box center [509, 86] width 46 height 7
type input "Stephen Tyas"
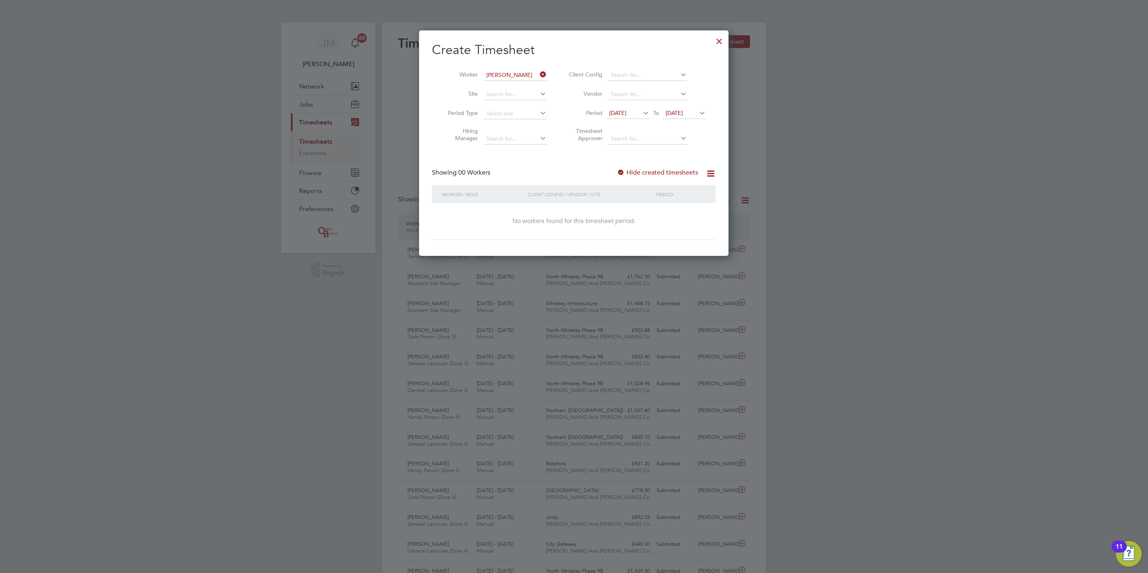
click at [663, 171] on label "Hide created timesheets" at bounding box center [657, 173] width 81 height 8
click at [683, 112] on span "28 Sep 2025" at bounding box center [674, 112] width 17 height 7
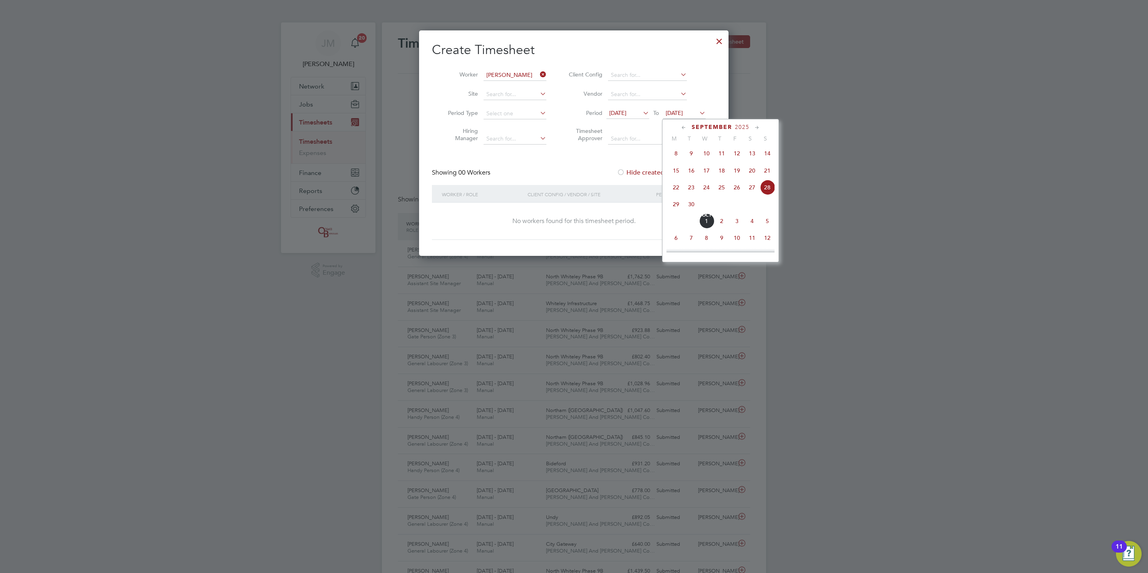
click at [729, 226] on span "2" at bounding box center [721, 220] width 15 height 15
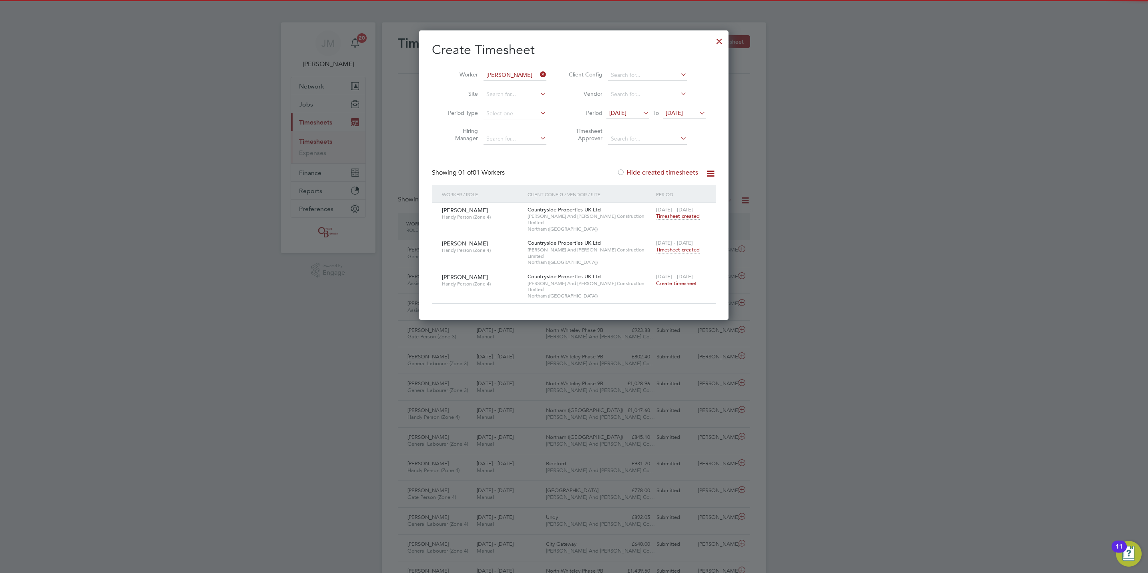
click at [690, 246] on span "Timesheet created" at bounding box center [678, 249] width 44 height 7
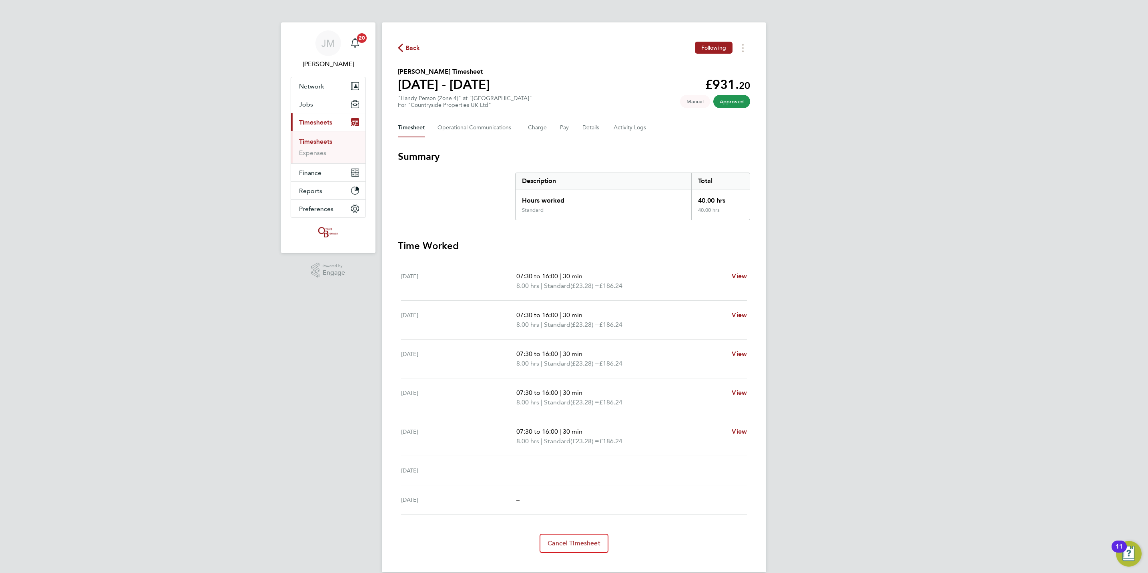
click at [327, 145] on link "Timesheets" at bounding box center [315, 142] width 33 height 8
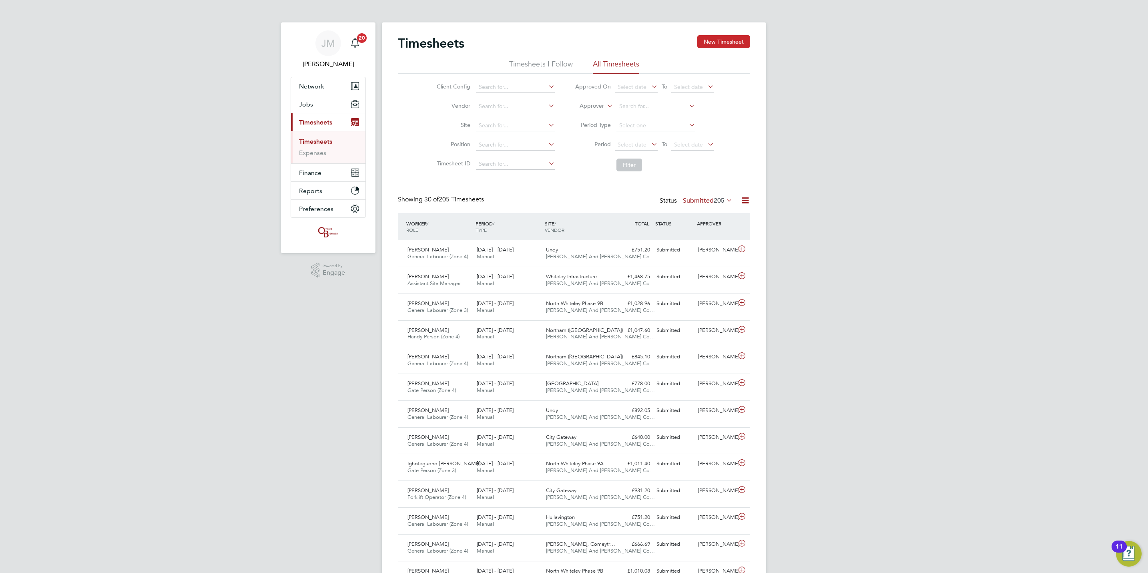
click at [712, 48] on div "Timesheets New Timesheet" at bounding box center [574, 47] width 352 height 24
click at [712, 46] on button "New Timesheet" at bounding box center [723, 41] width 53 height 13
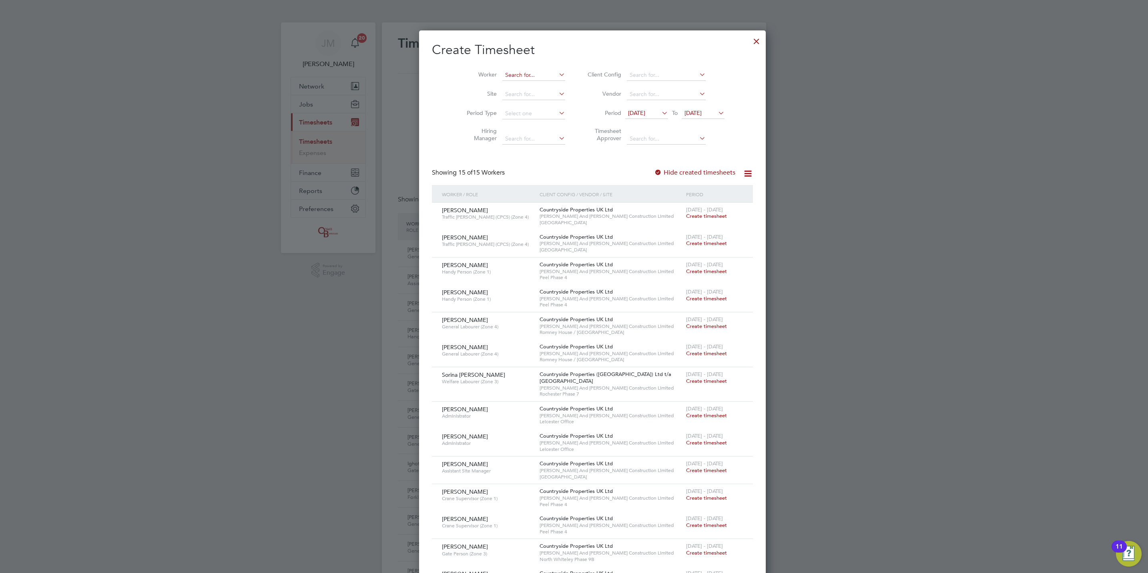
click at [512, 75] on input at bounding box center [533, 75] width 63 height 11
click at [513, 86] on li "Cavron Th omas" at bounding box center [515, 86] width 64 height 11
type input "Cavron Thomas"
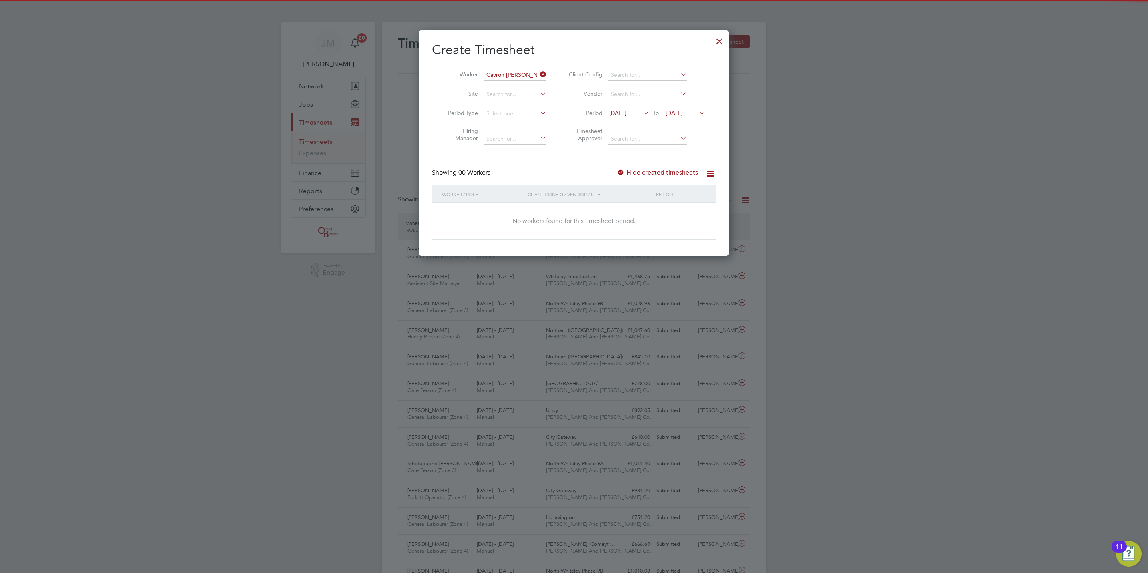
click at [626, 115] on span "17 Sep 2025" at bounding box center [617, 112] width 17 height 7
click at [626, 131] on icon at bounding box center [628, 127] width 8 height 9
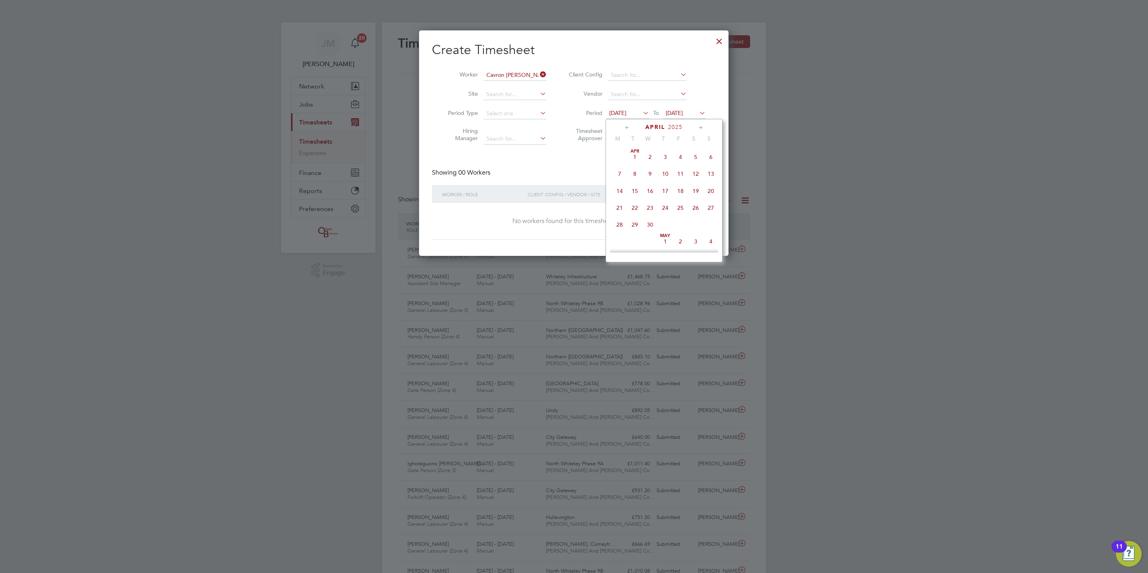
click at [636, 188] on span "15" at bounding box center [634, 190] width 15 height 15
click at [686, 174] on label "Hide created timesheets" at bounding box center [657, 173] width 81 height 8
click at [686, 175] on label "Hide created timesheets" at bounding box center [657, 173] width 81 height 8
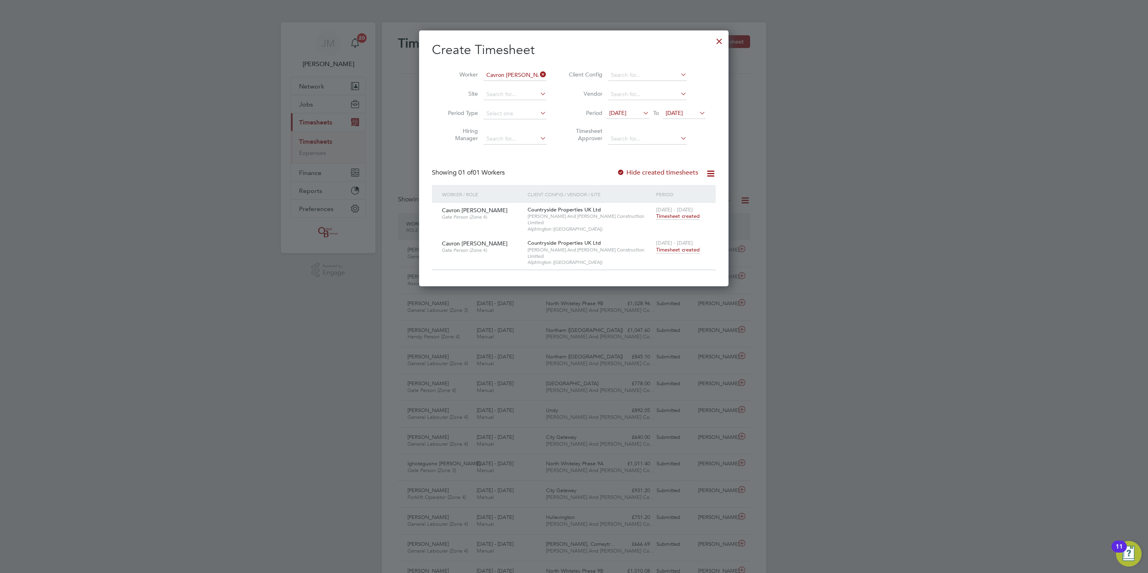
click at [679, 246] on span "Timesheet created" at bounding box center [678, 249] width 44 height 7
